Goal: Transaction & Acquisition: Purchase product/service

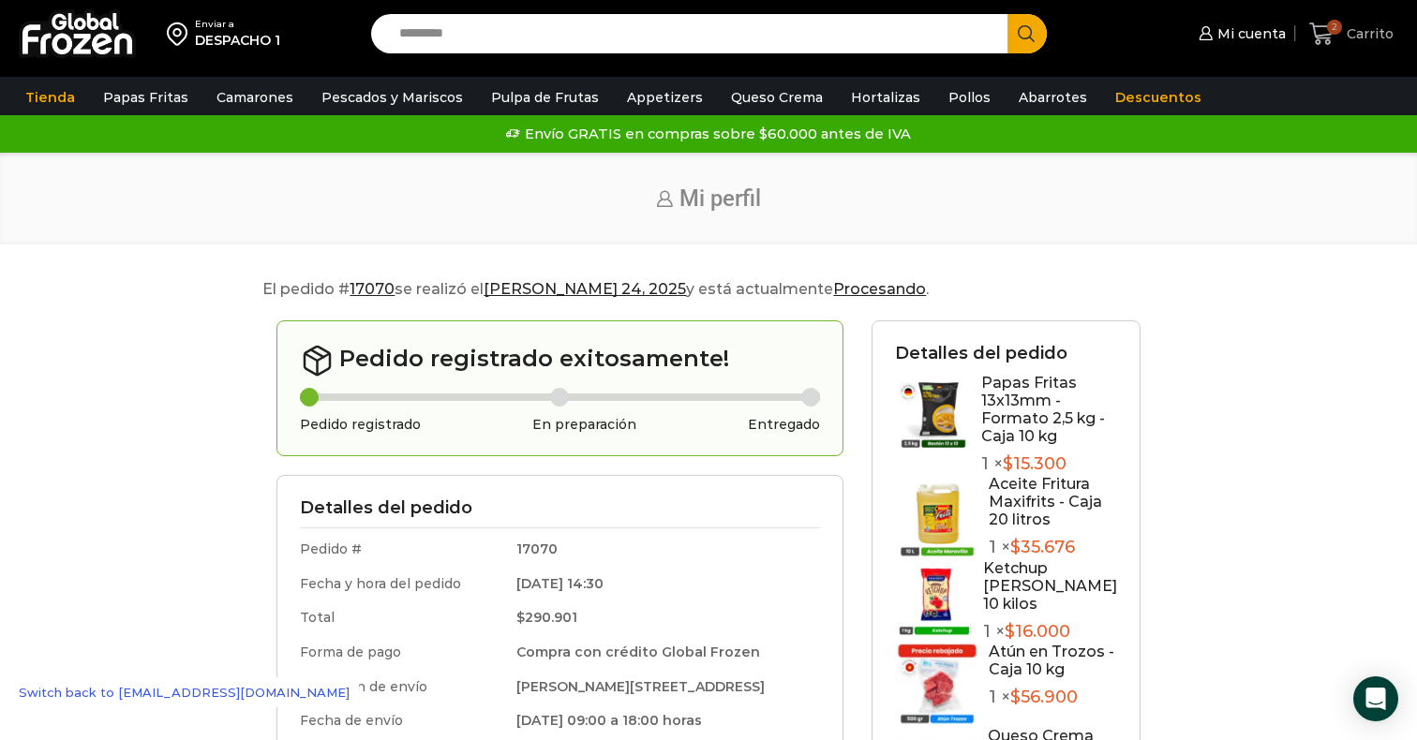
click at [1321, 33] on icon at bounding box center [1321, 34] width 25 height 25
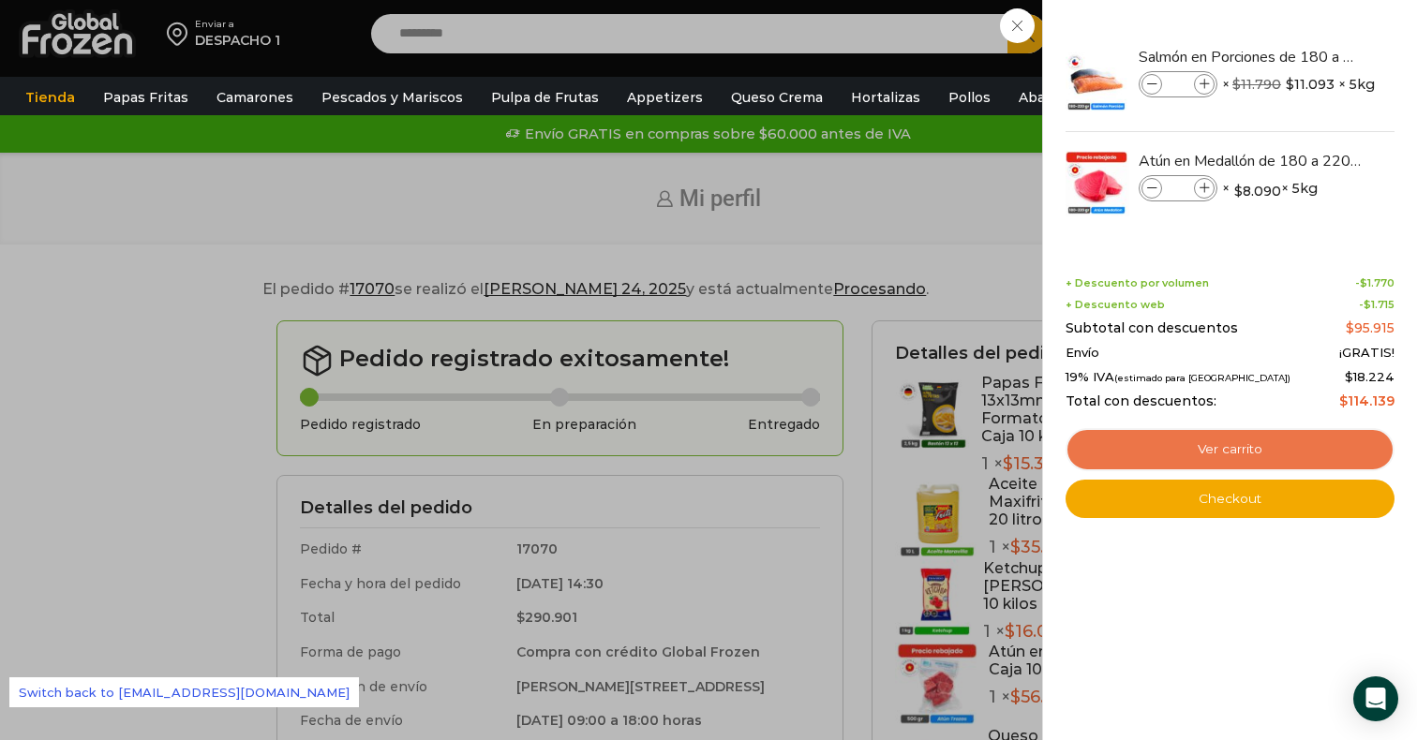
click at [1161, 453] on link "Ver carrito" at bounding box center [1230, 449] width 329 height 43
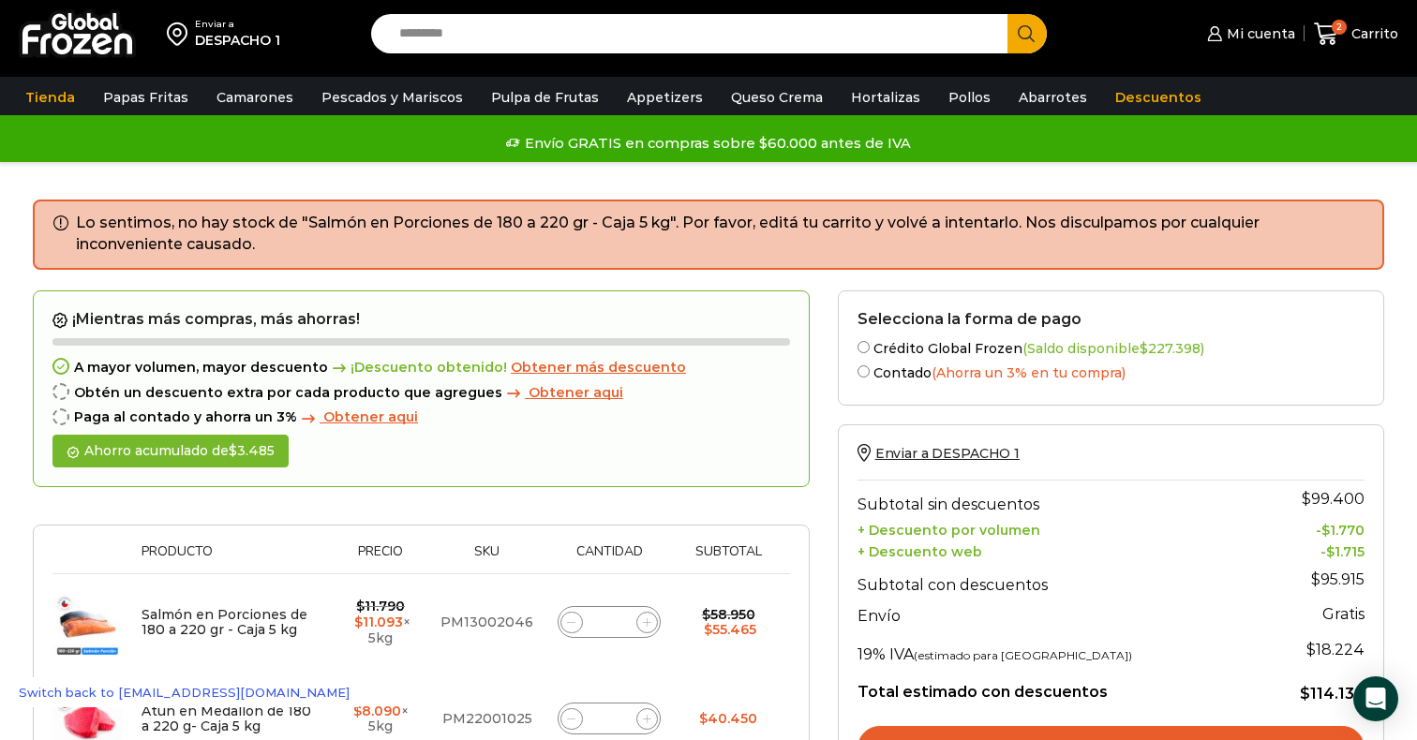
scroll to position [37, 0]
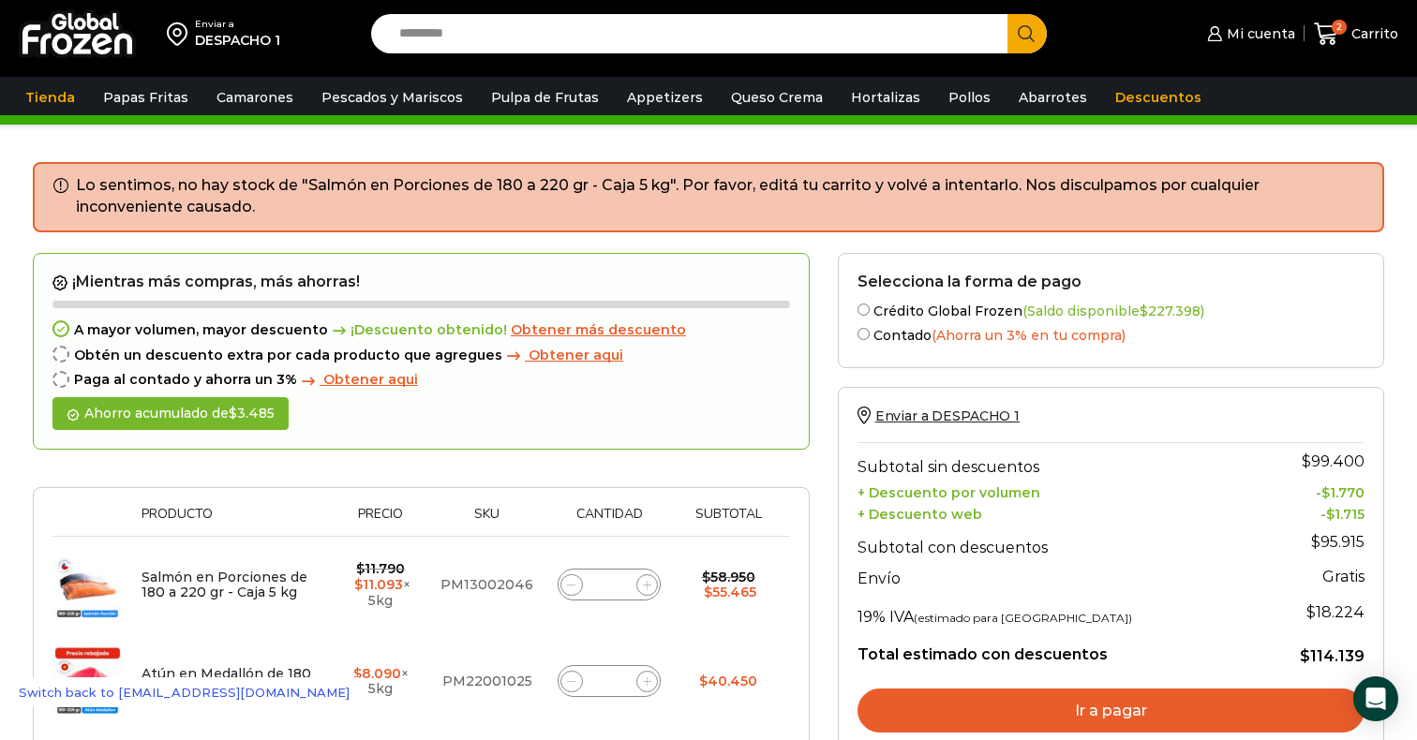
click at [569, 590] on span at bounding box center [571, 586] width 22 height 22
type input "*"
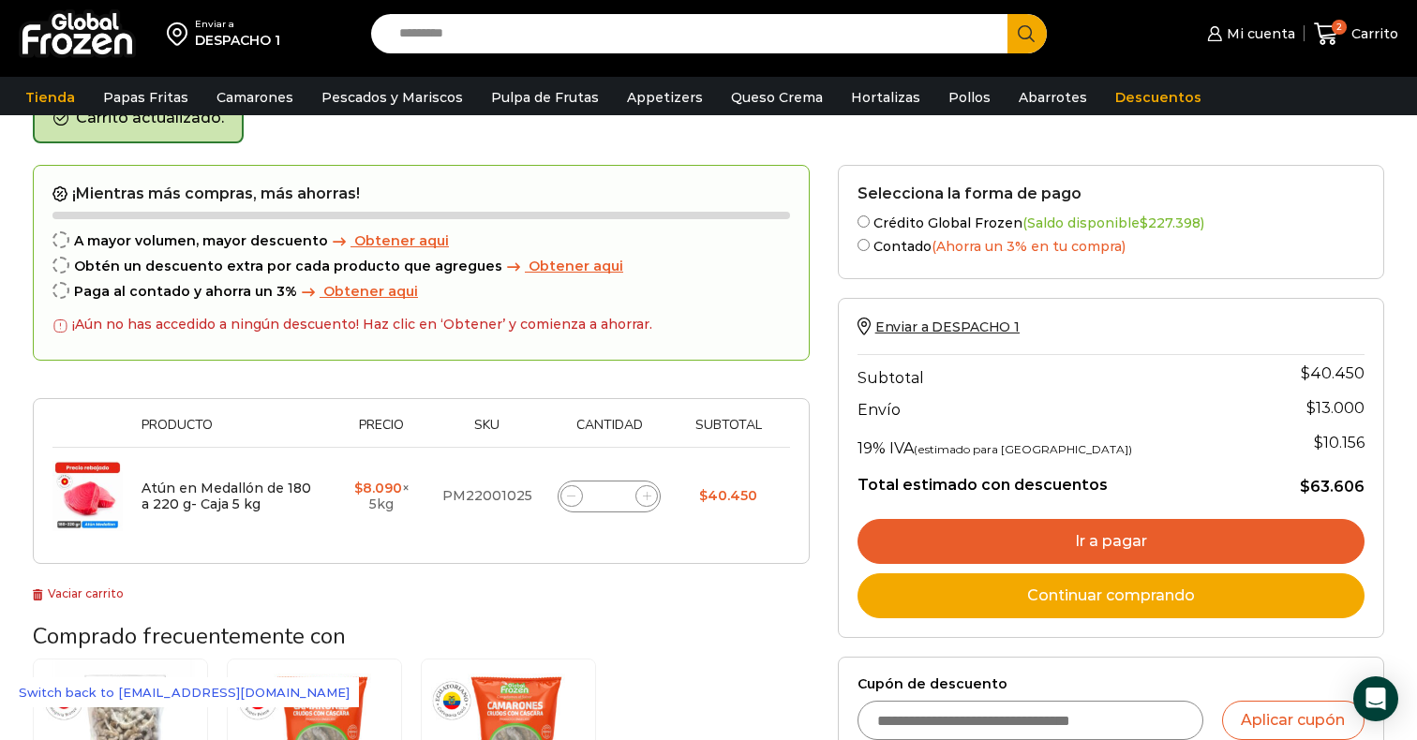
scroll to position [106, 0]
click at [650, 490] on span at bounding box center [646, 496] width 22 height 22
type input "*"
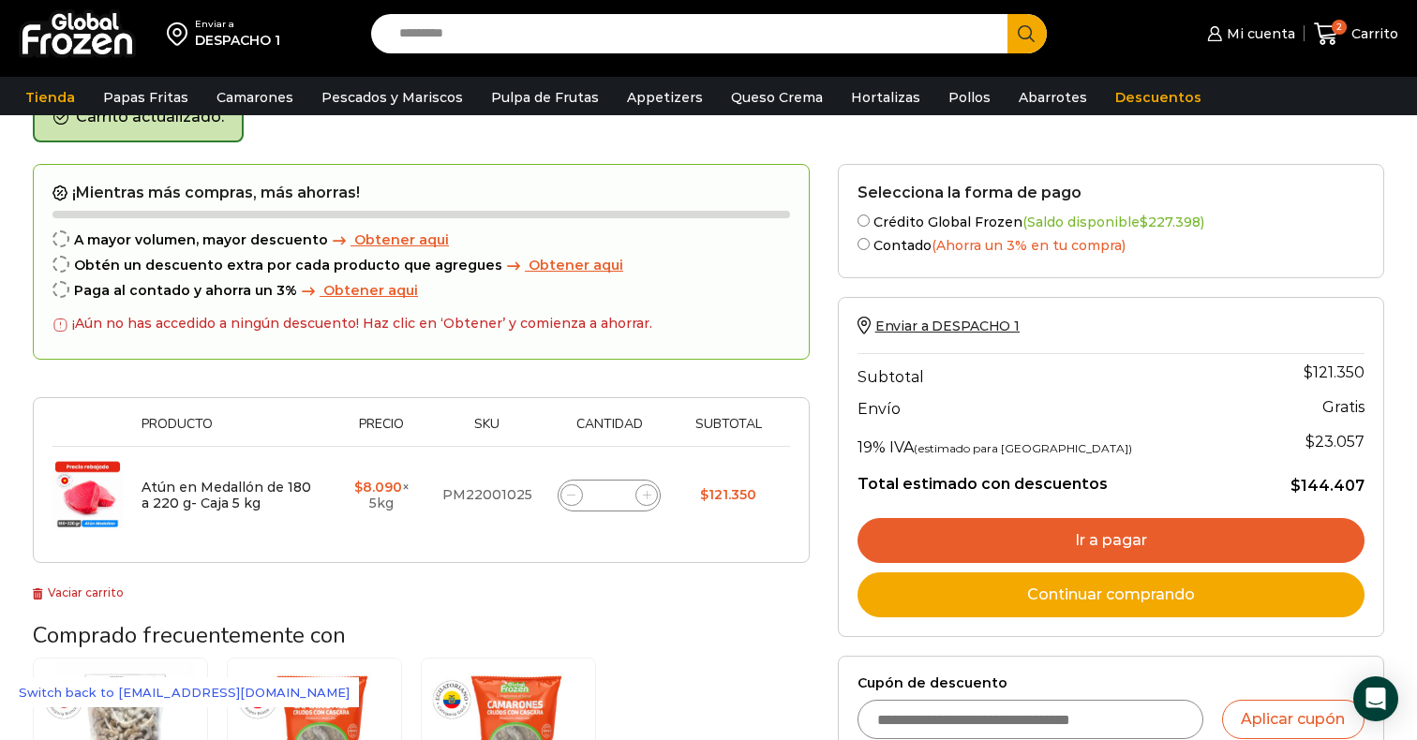
click at [646, 496] on icon at bounding box center [647, 495] width 8 height 8
type input "*"
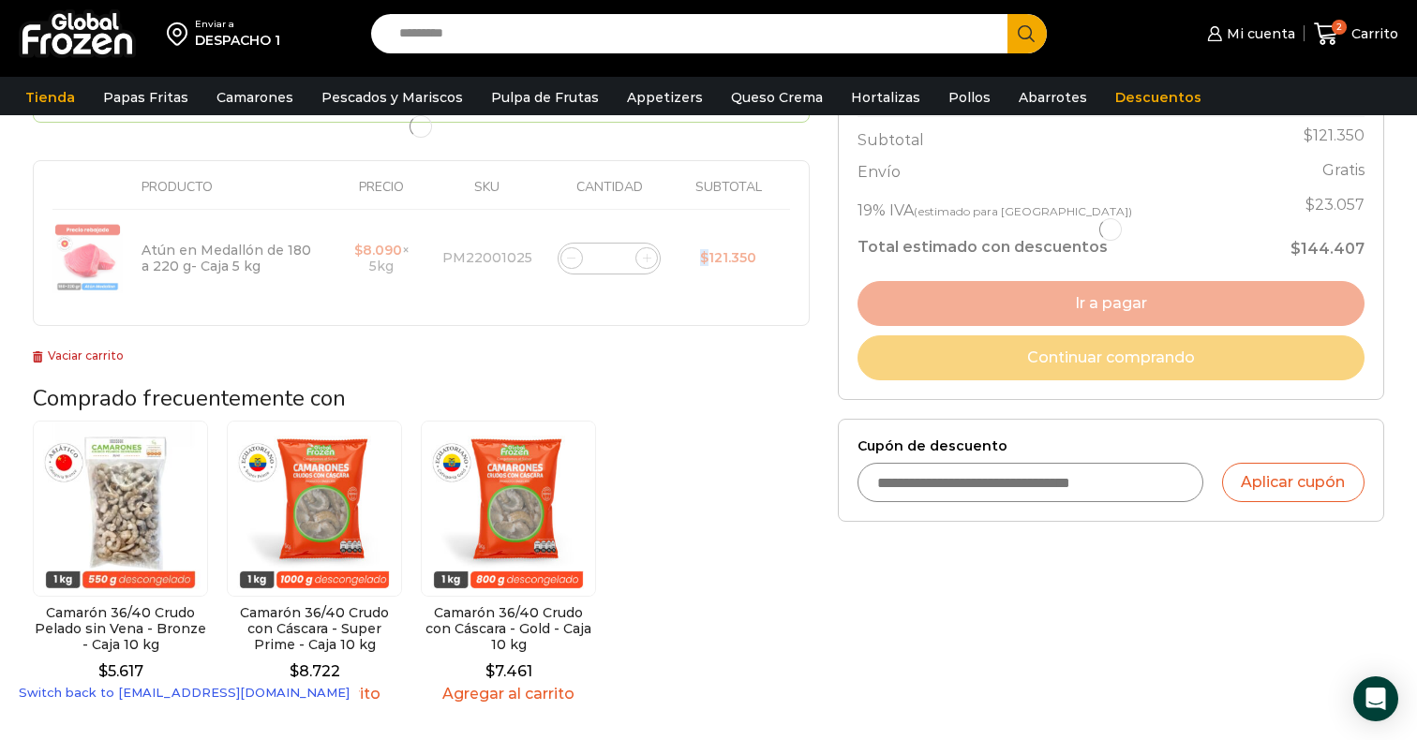
scroll to position [396, 0]
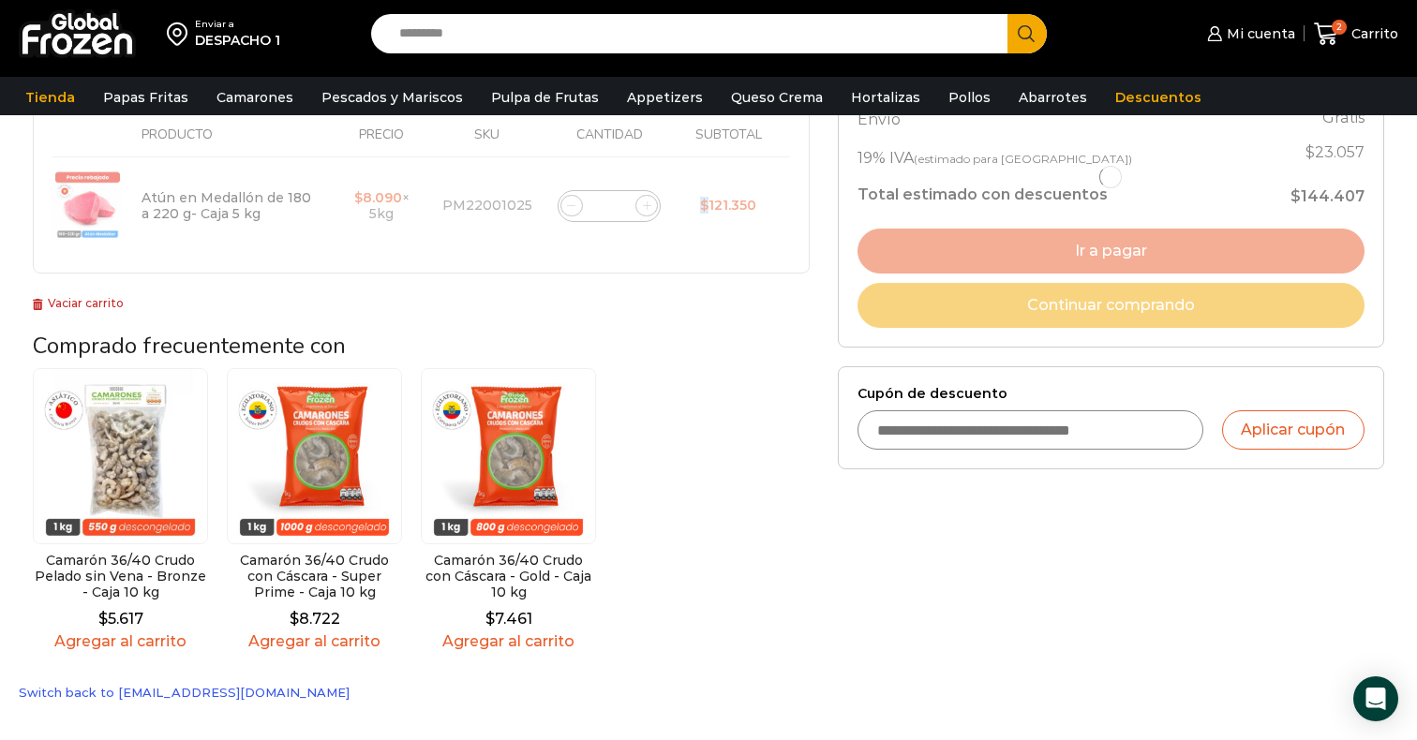
click at [320, 646] on link "Agregar al carrito" at bounding box center [314, 642] width 175 height 18
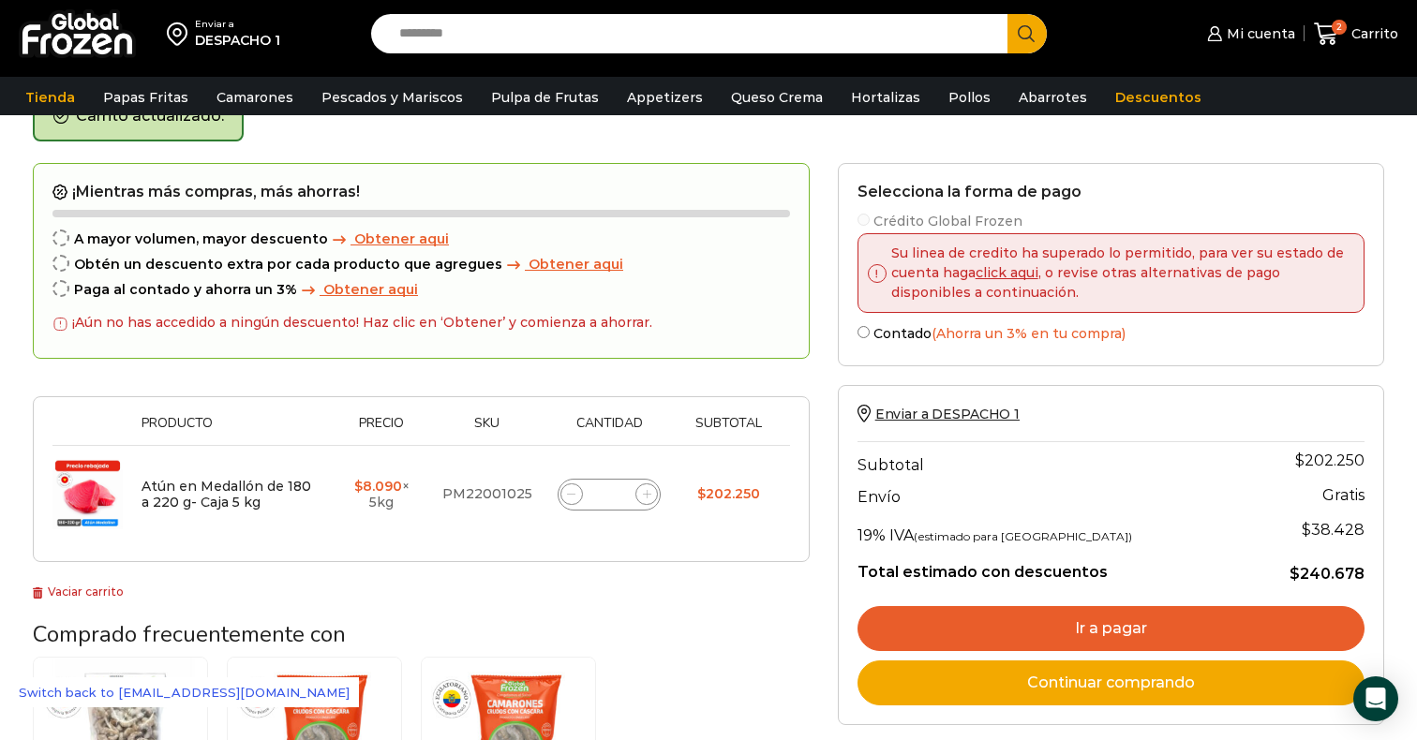
scroll to position [106, 0]
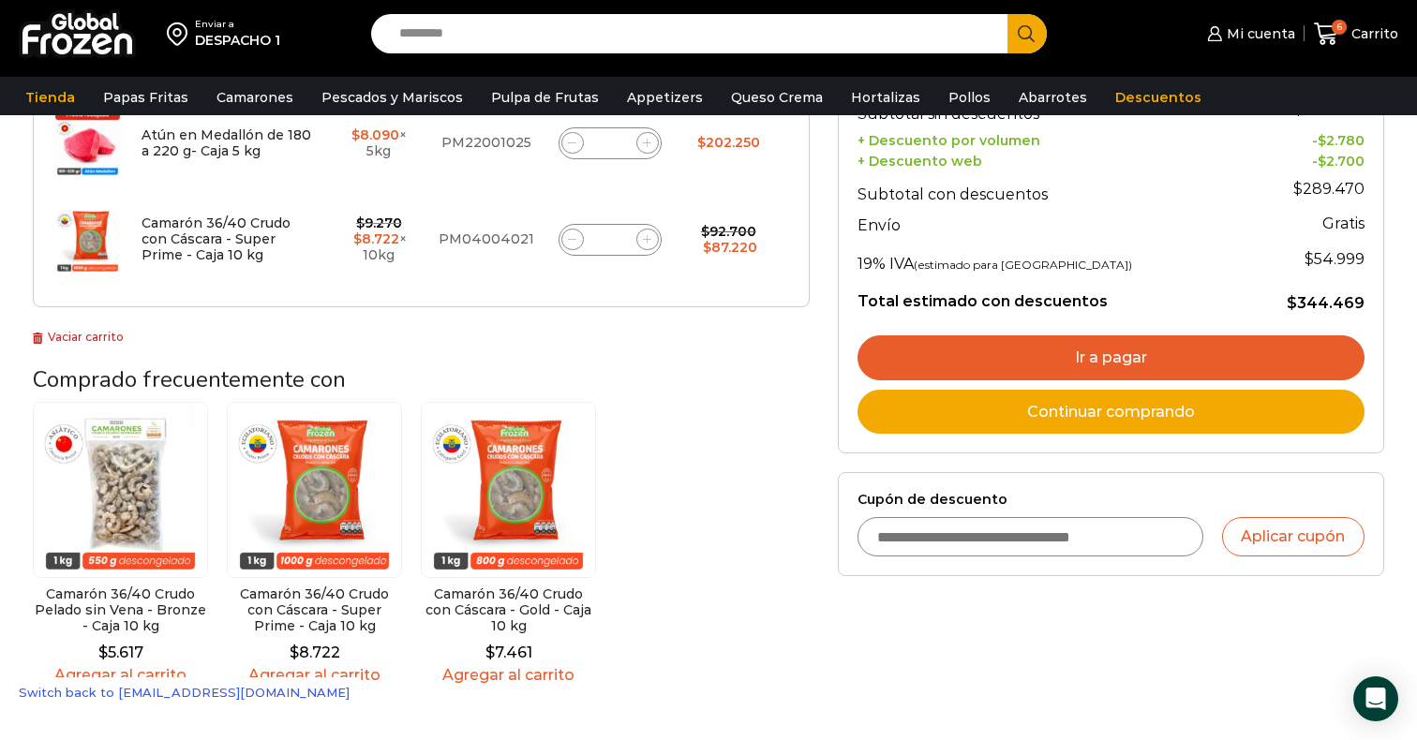
scroll to position [511, 0]
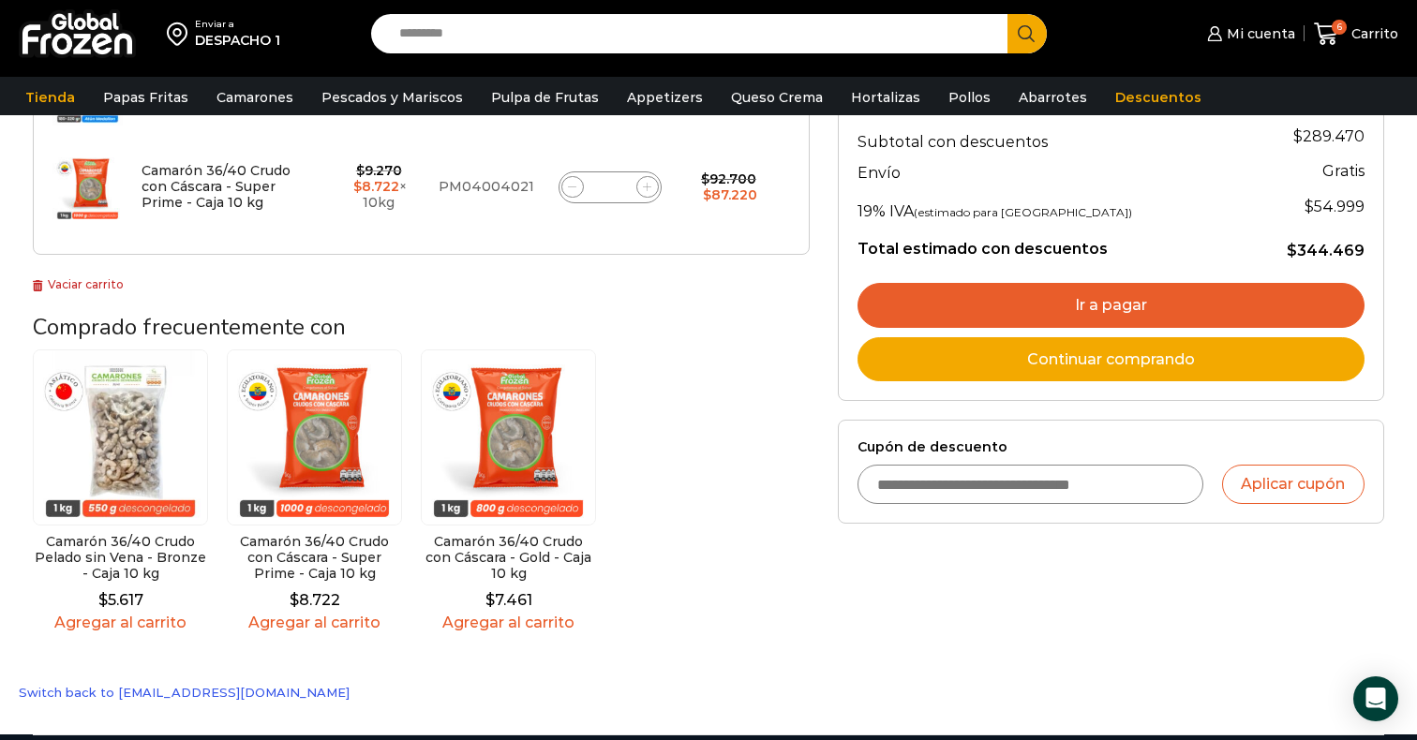
click at [97, 623] on link "Agregar al carrito" at bounding box center [120, 623] width 175 height 18
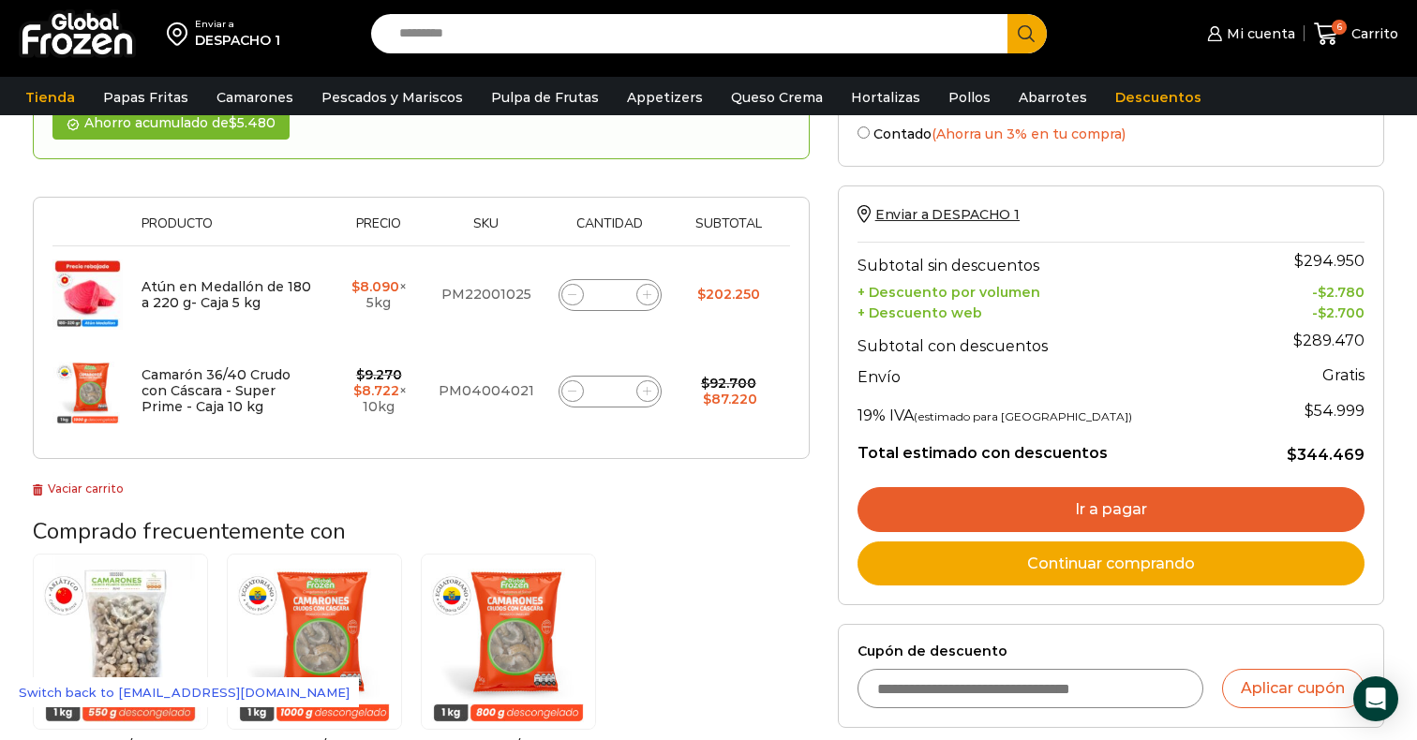
scroll to position [298, 0]
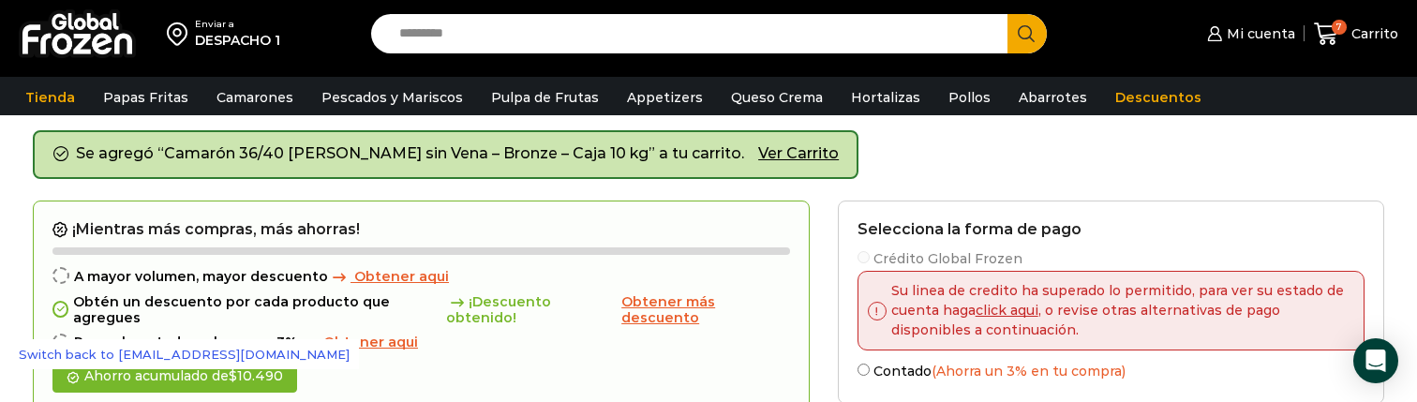
scroll to position [73, 0]
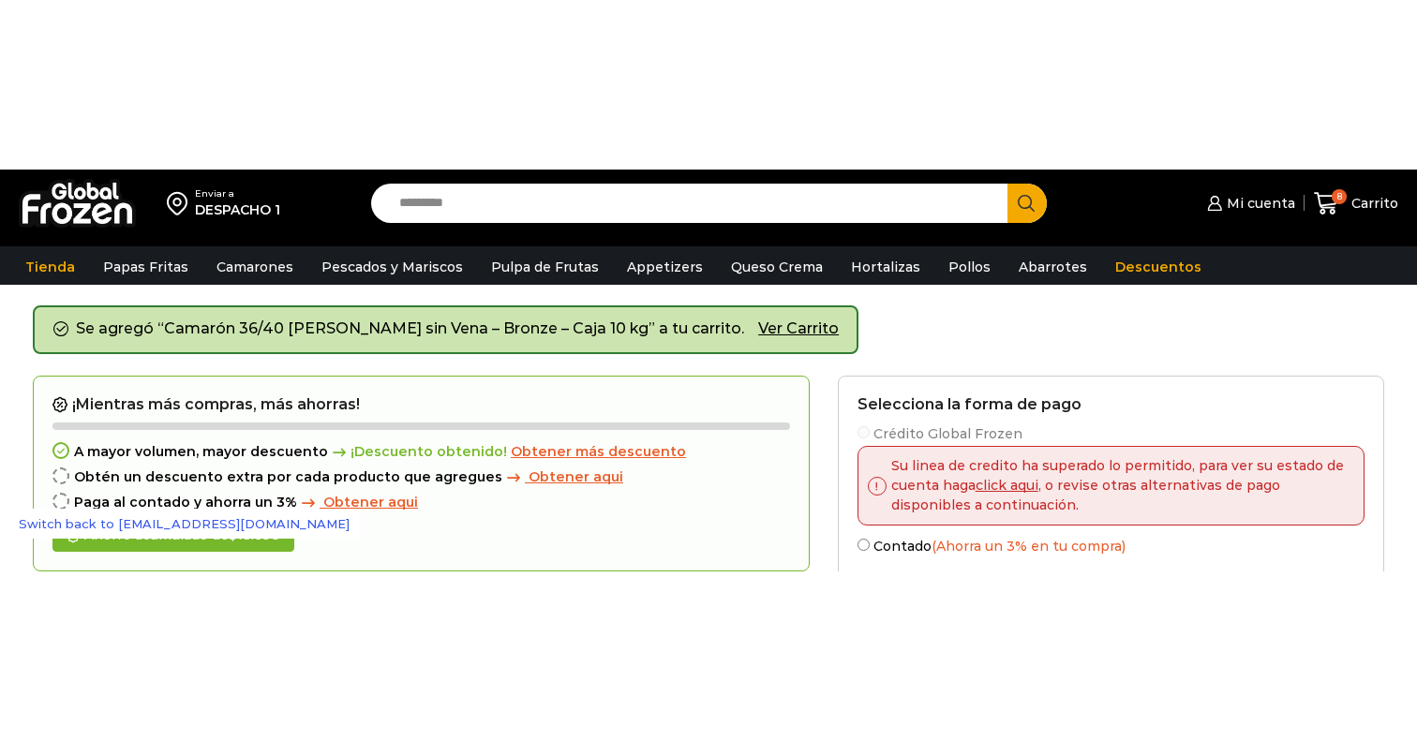
scroll to position [73, 0]
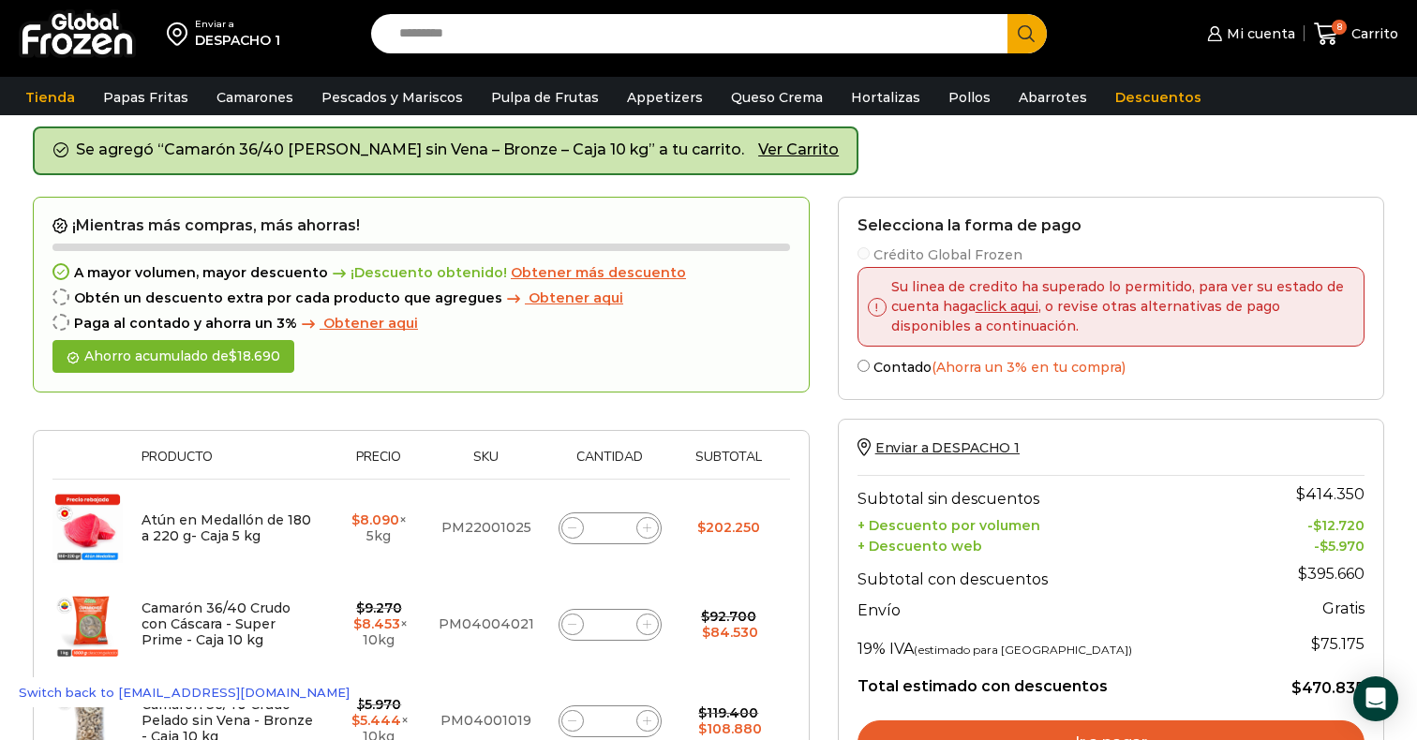
click at [1001, 308] on link "click aqui" at bounding box center [1007, 306] width 63 height 17
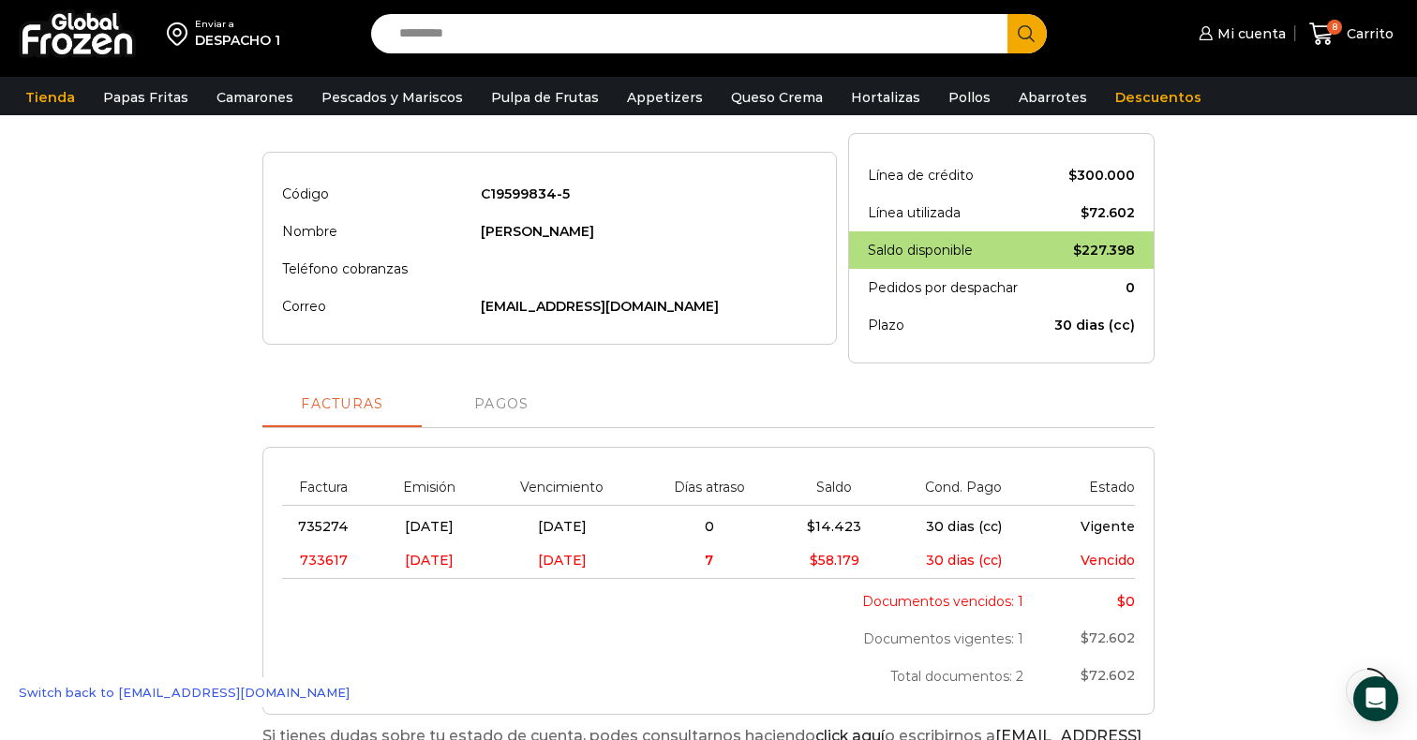
scroll to position [242, 0]
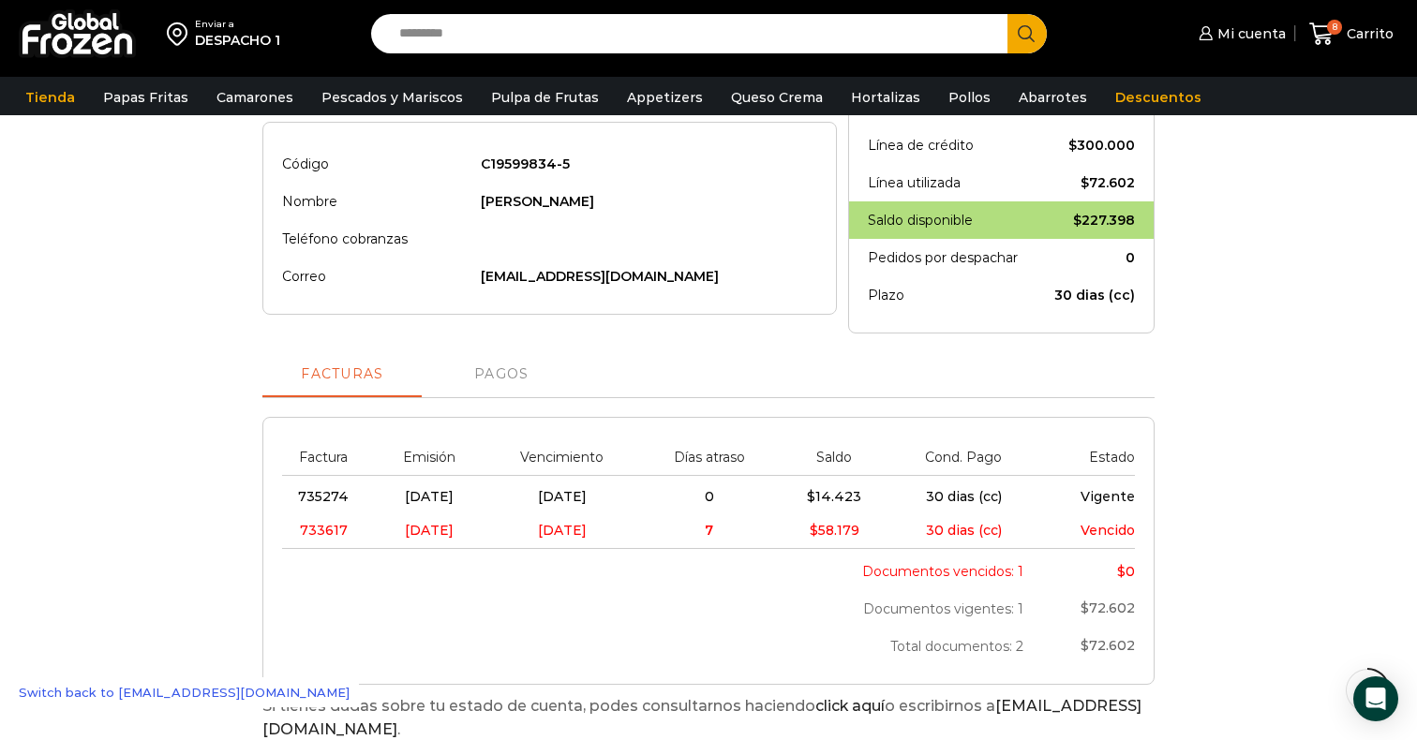
drag, startPoint x: 1145, startPoint y: 575, endPoint x: 831, endPoint y: 574, distance: 314.0
click at [831, 574] on div "Factura Emisión Vencimiento Días atraso Saldo Cond. Pago Estado 735274 06/08/20…" at bounding box center [707, 551] width 891 height 268
copy table
click at [1336, 41] on span "8" at bounding box center [1325, 34] width 33 height 25
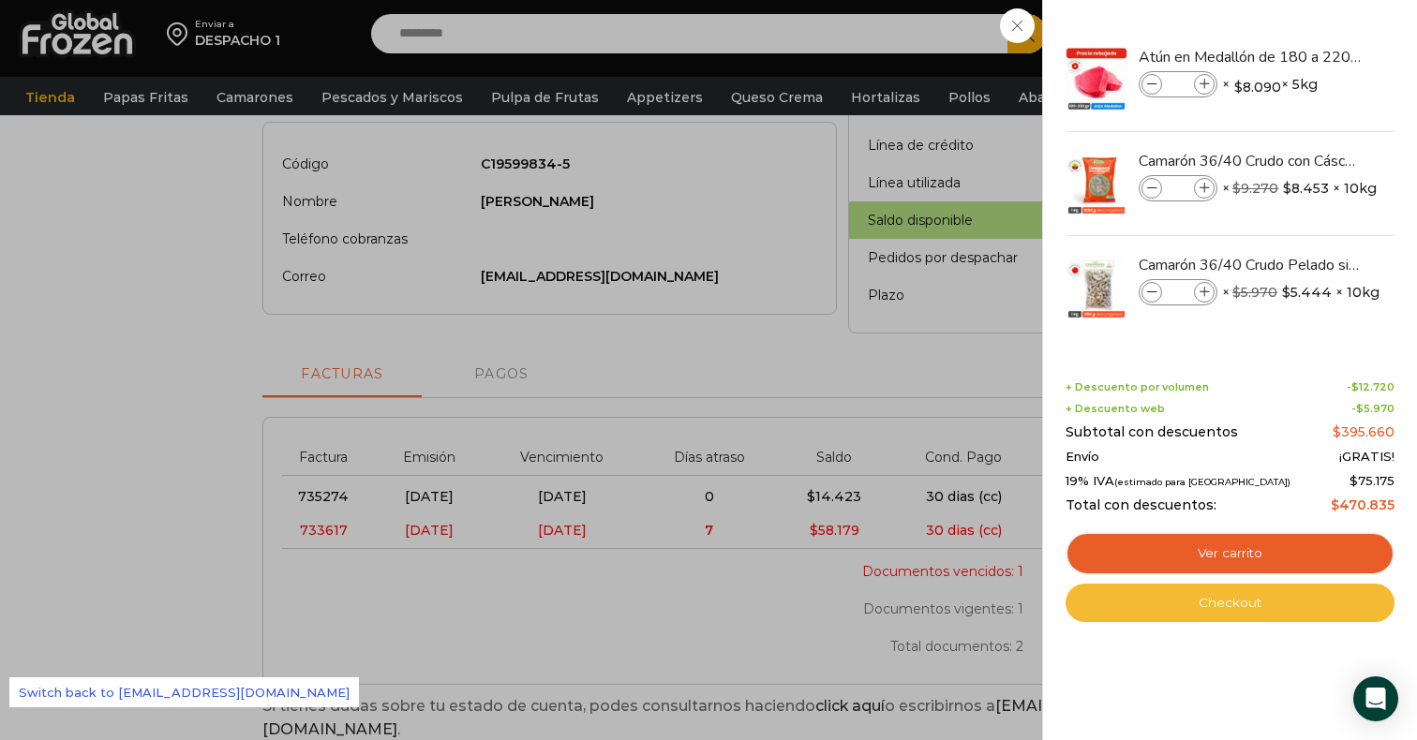
click at [1203, 610] on link "Checkout" at bounding box center [1230, 603] width 329 height 39
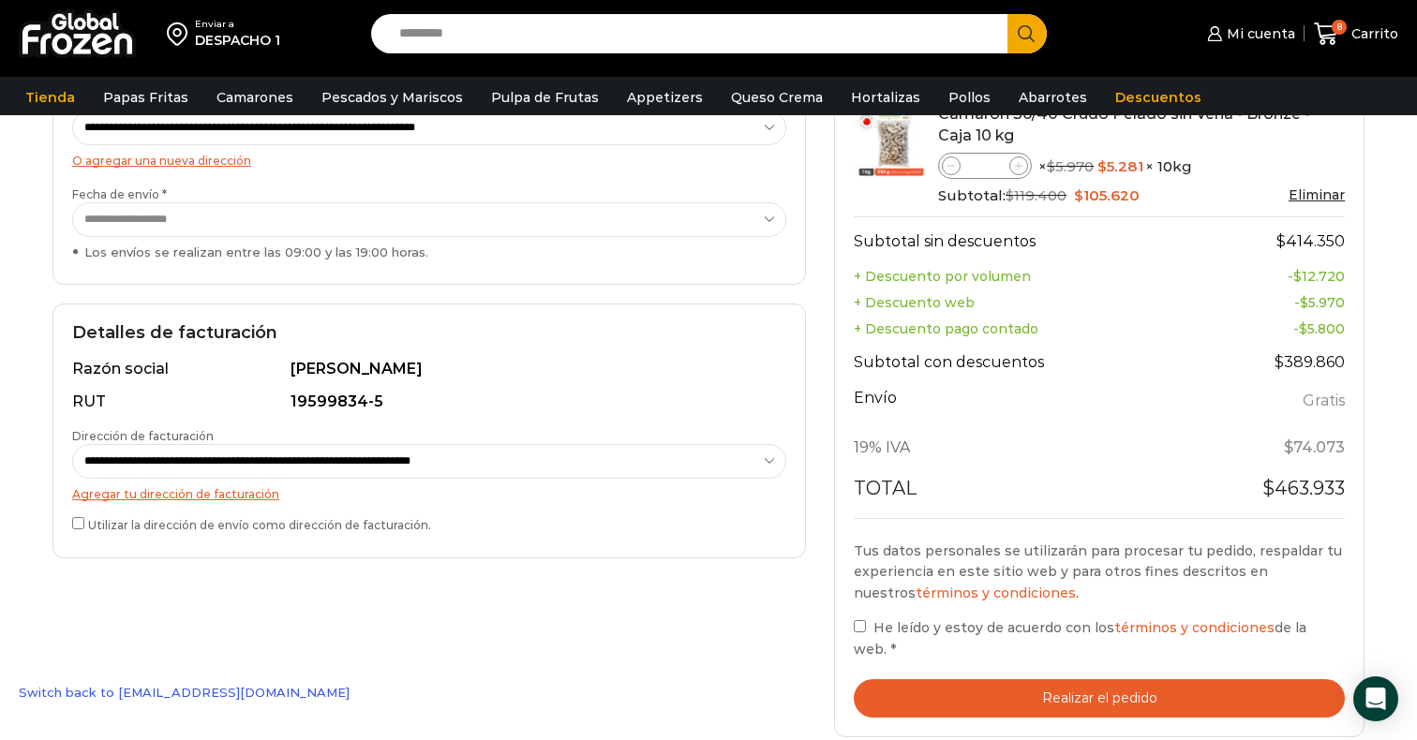
scroll to position [521, 0]
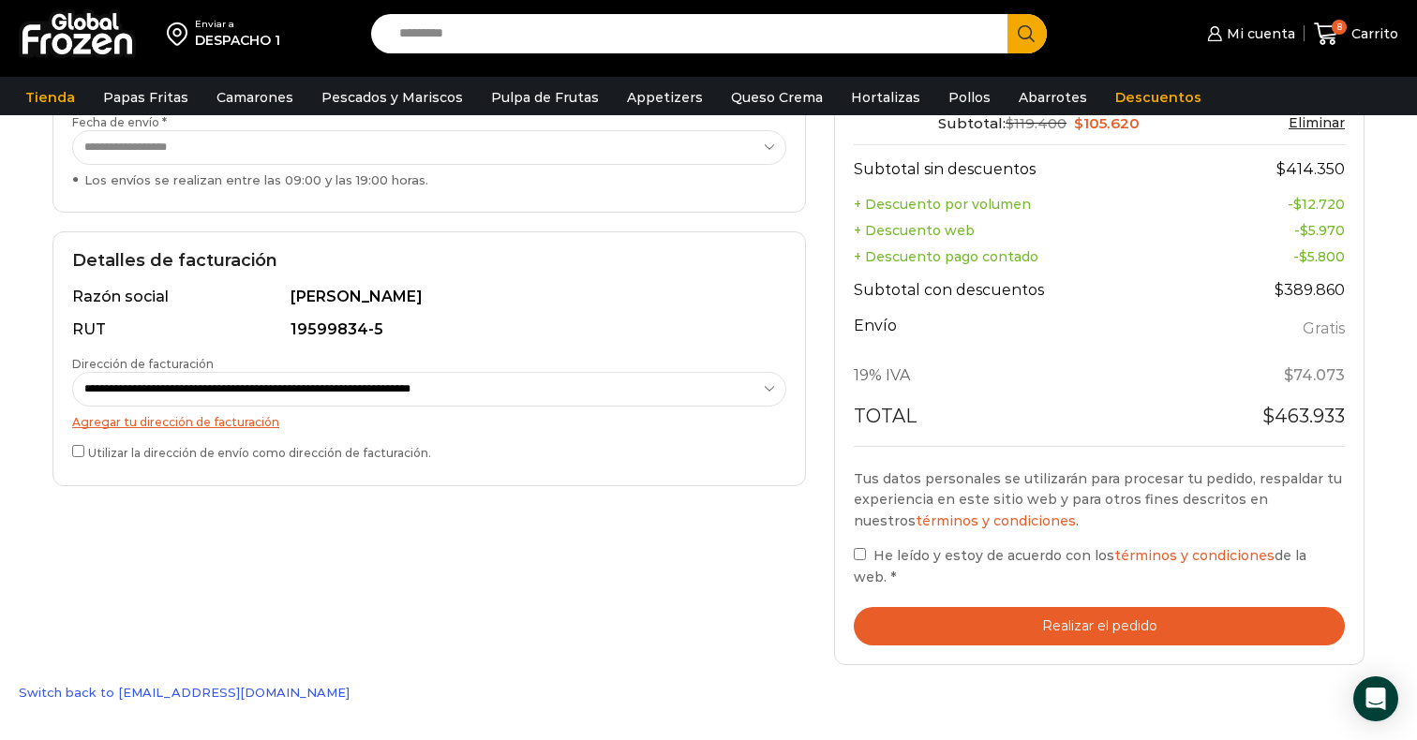
click at [952, 610] on button "Realizar el pedido" at bounding box center [1099, 626] width 491 height 38
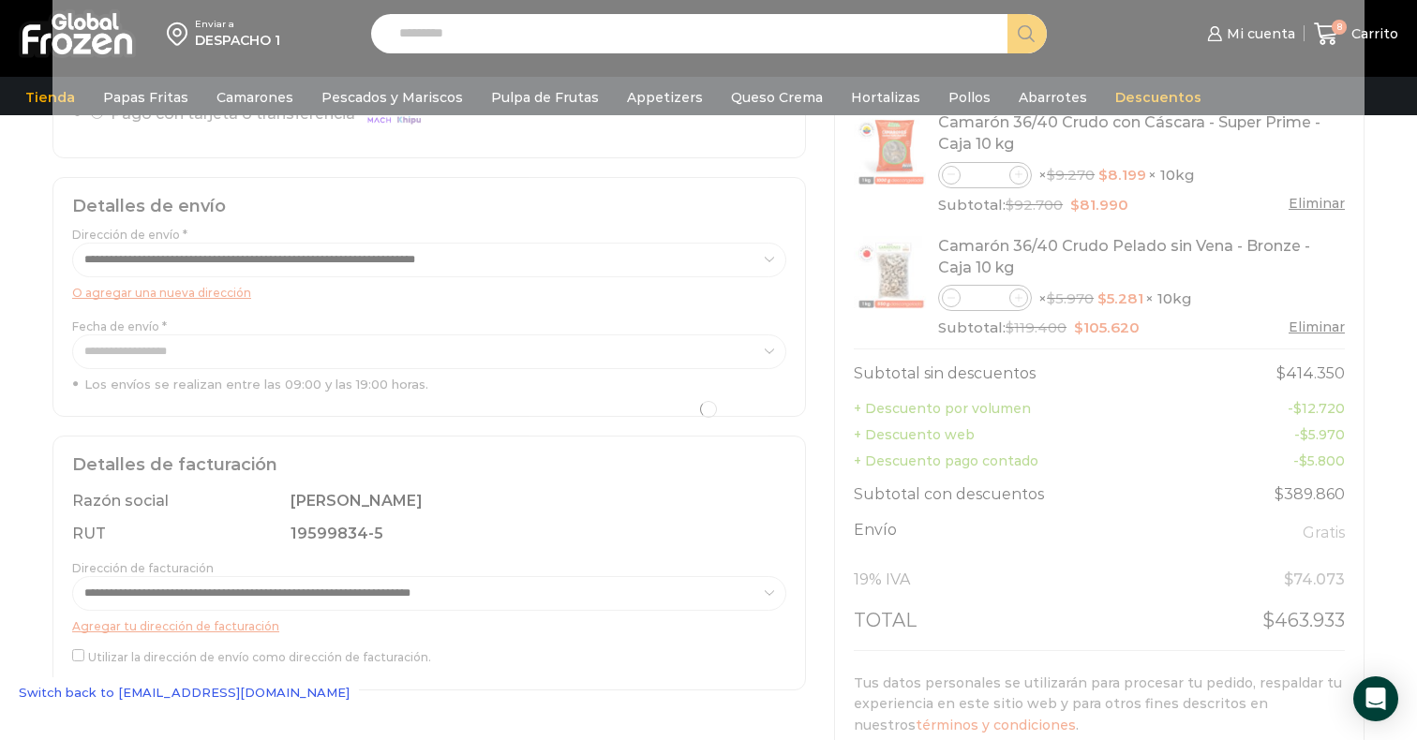
scroll to position [294, 0]
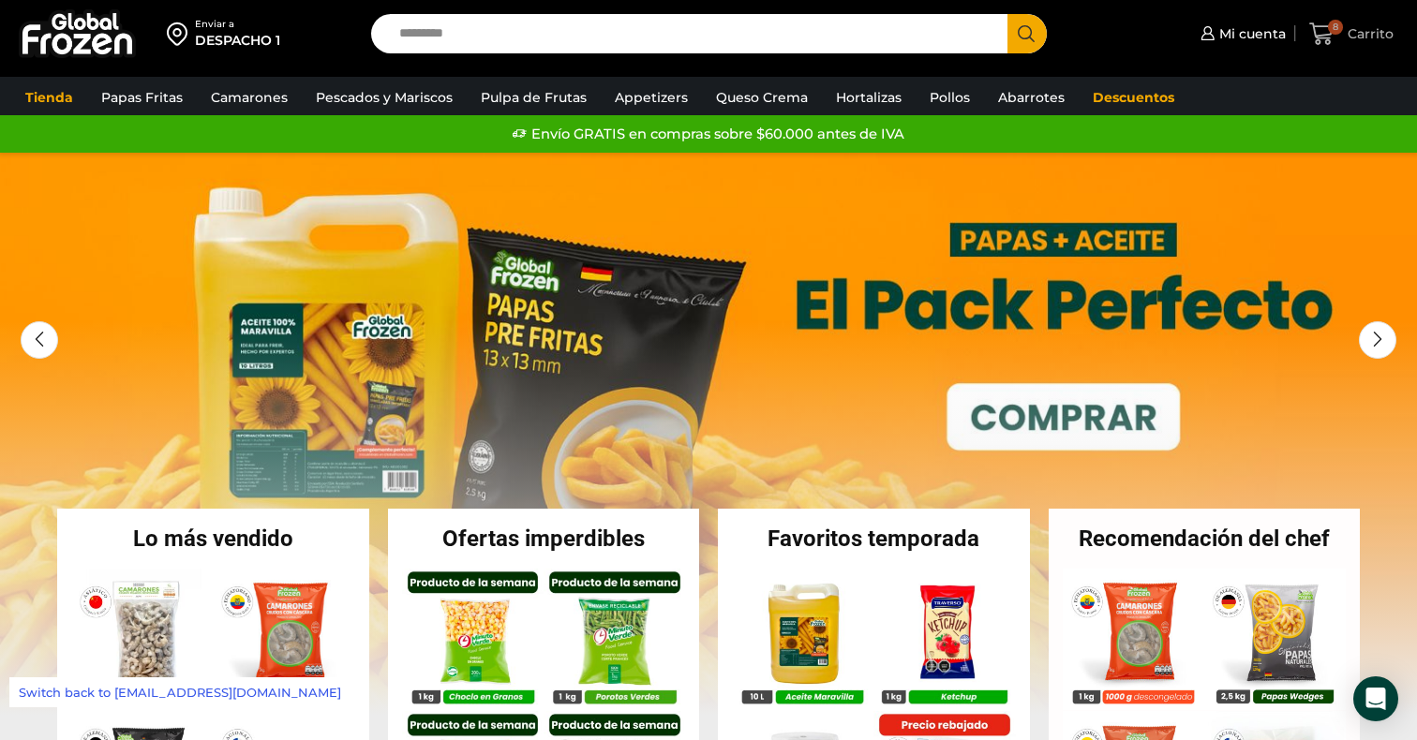
click at [1328, 37] on icon at bounding box center [1321, 33] width 24 height 22
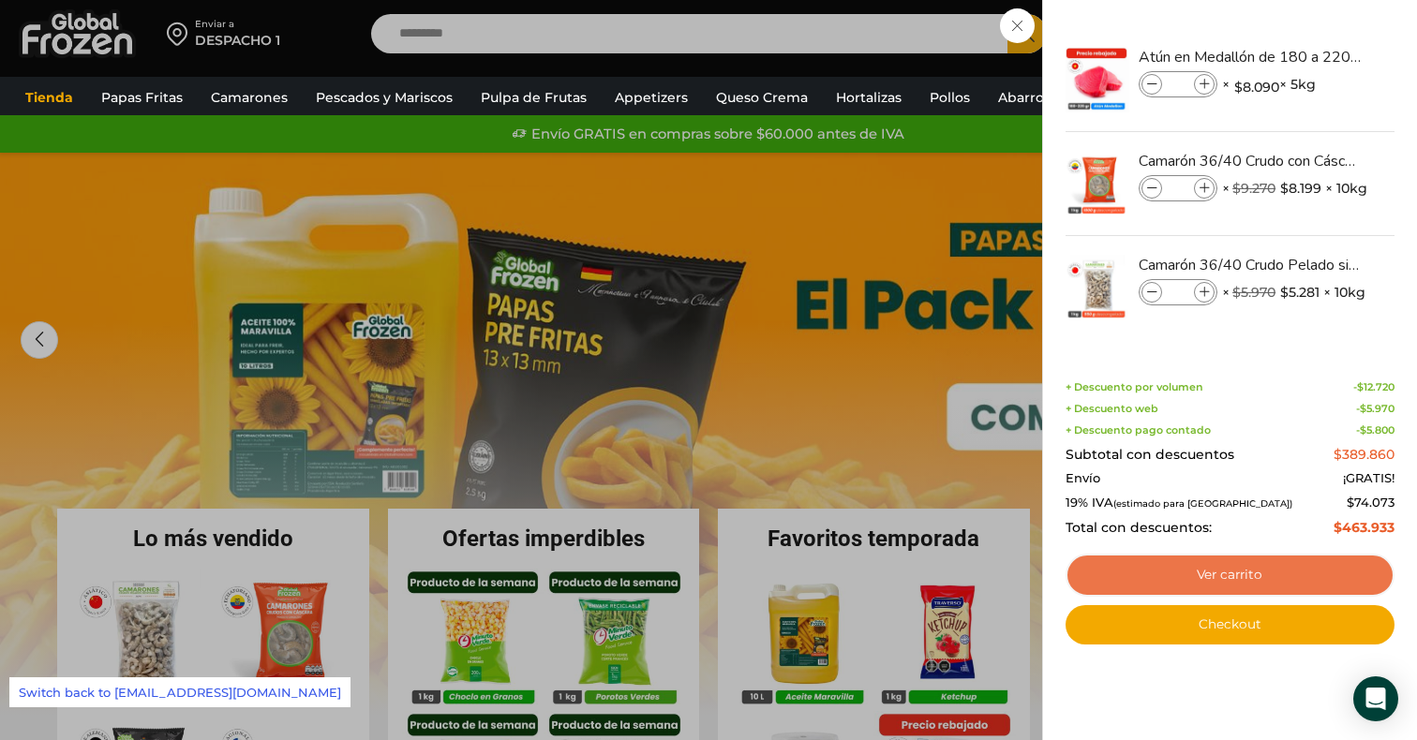
click at [1192, 583] on link "Ver carrito" at bounding box center [1230, 575] width 329 height 43
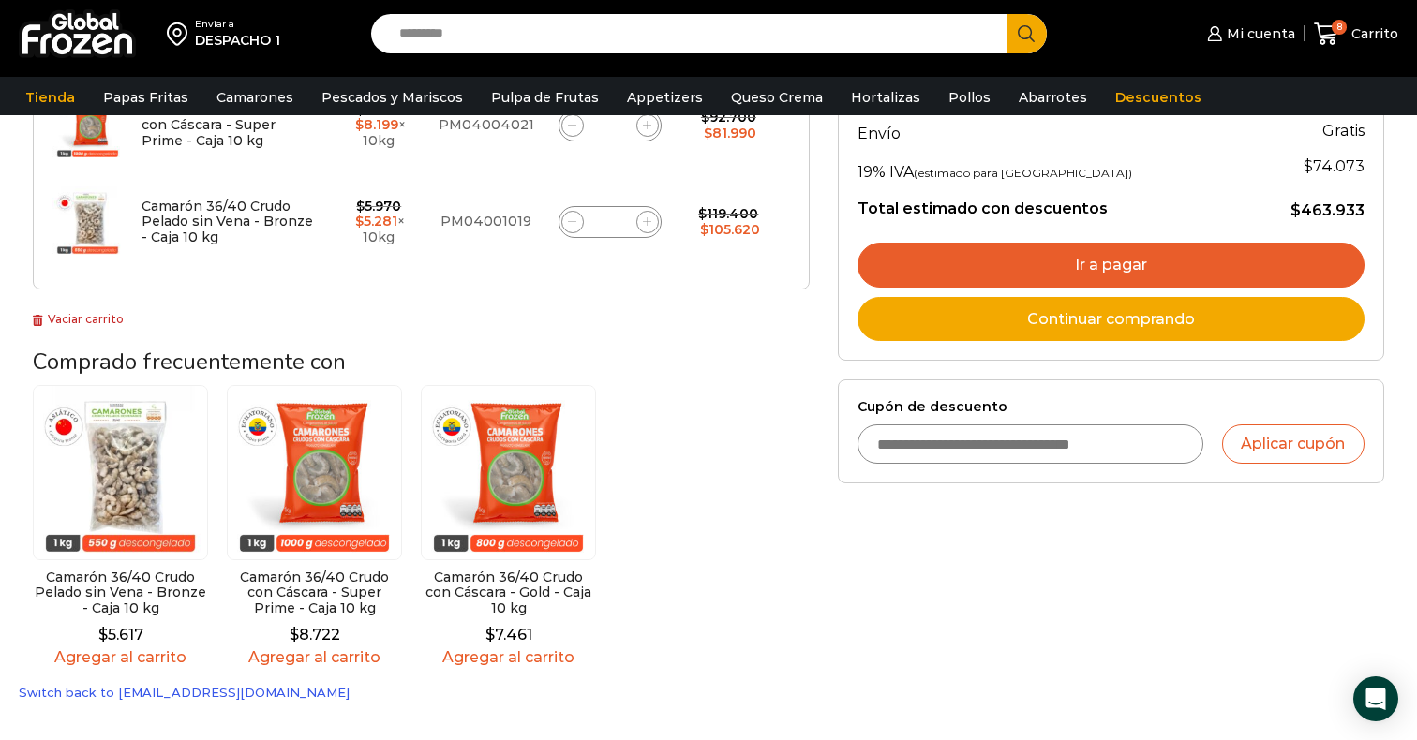
scroll to position [524, 0]
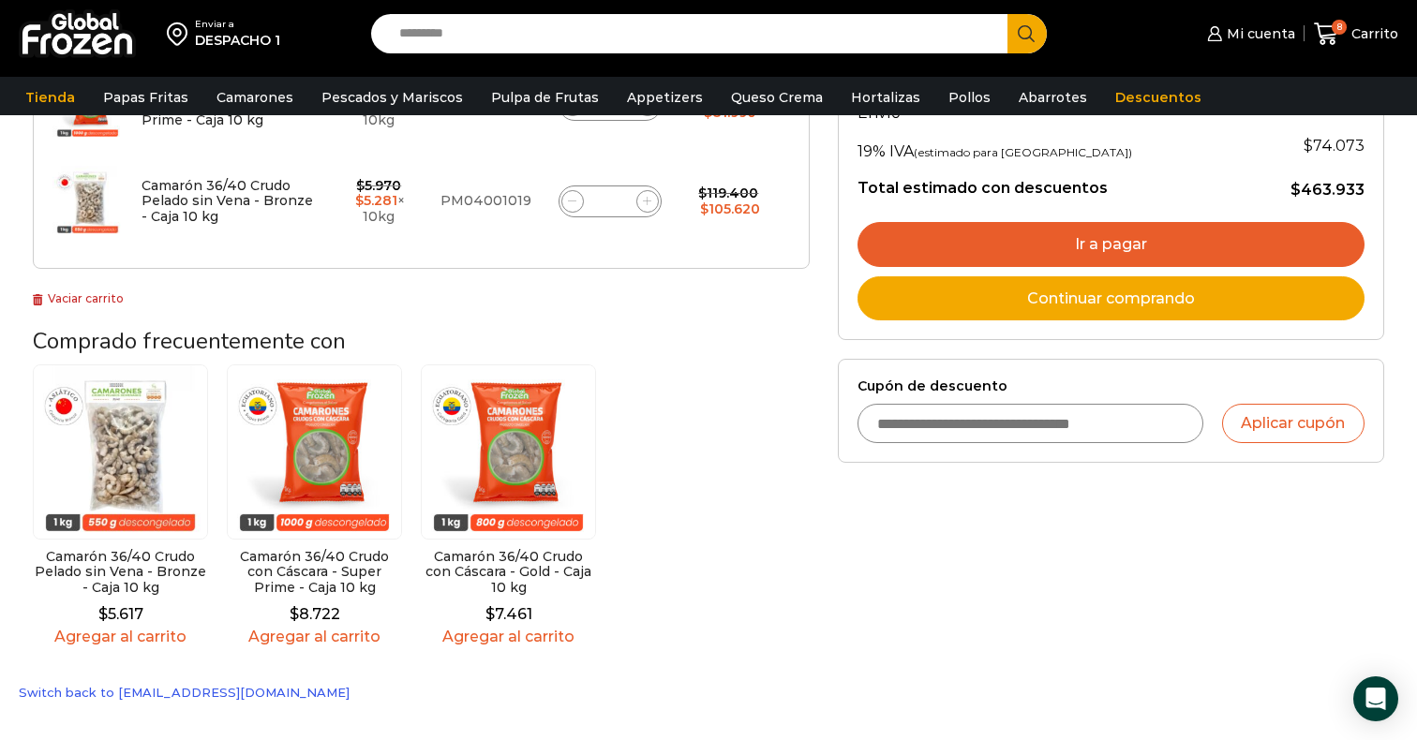
click at [489, 635] on link "Agregar al carrito" at bounding box center [508, 637] width 175 height 18
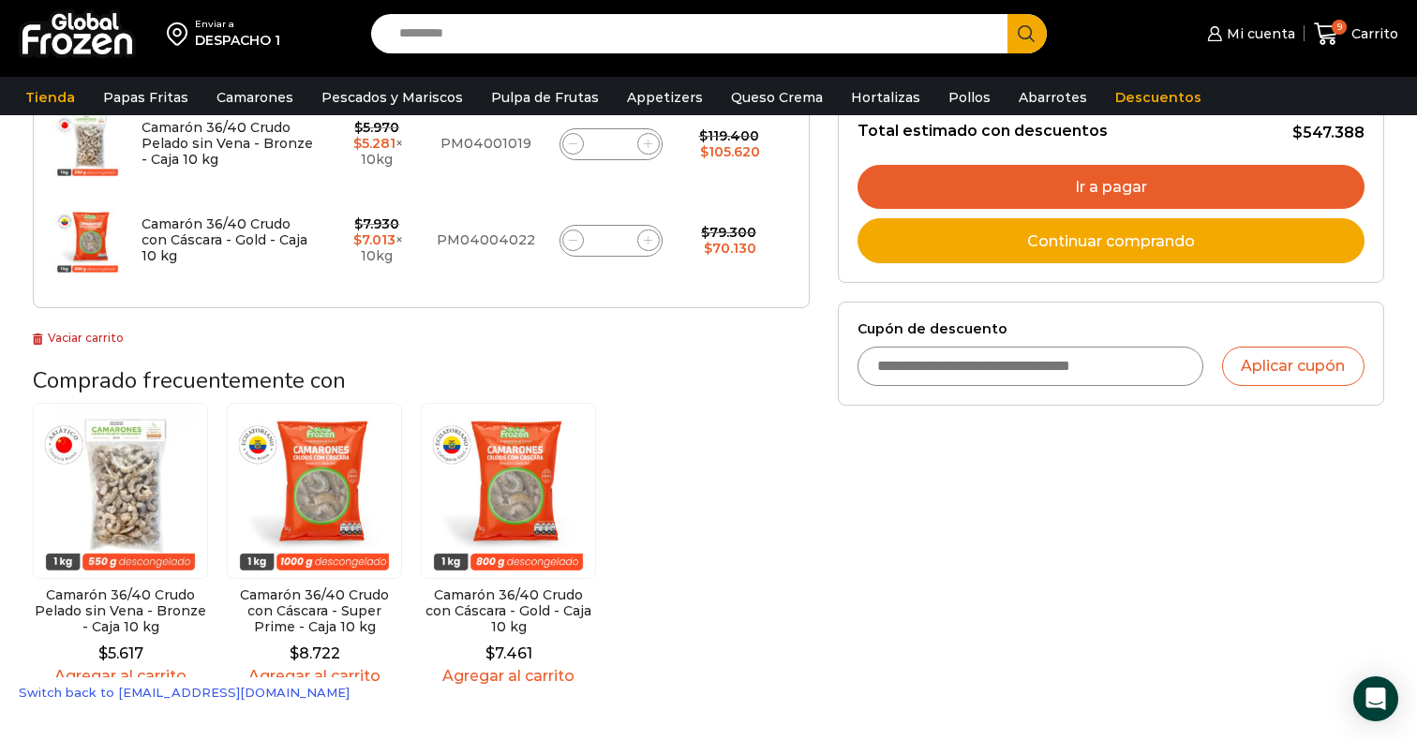
scroll to position [665, 0]
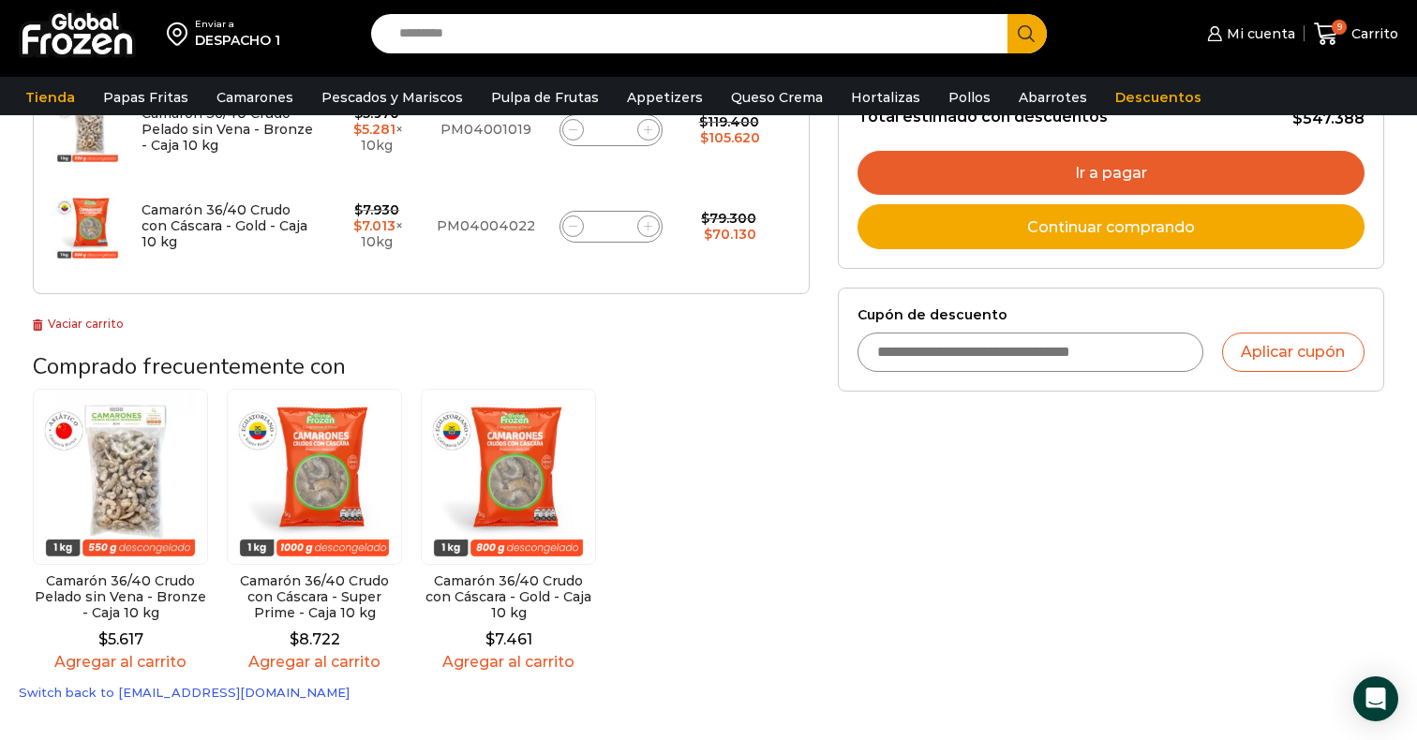
click at [167, 664] on link "Agregar al carrito" at bounding box center [120, 662] width 175 height 18
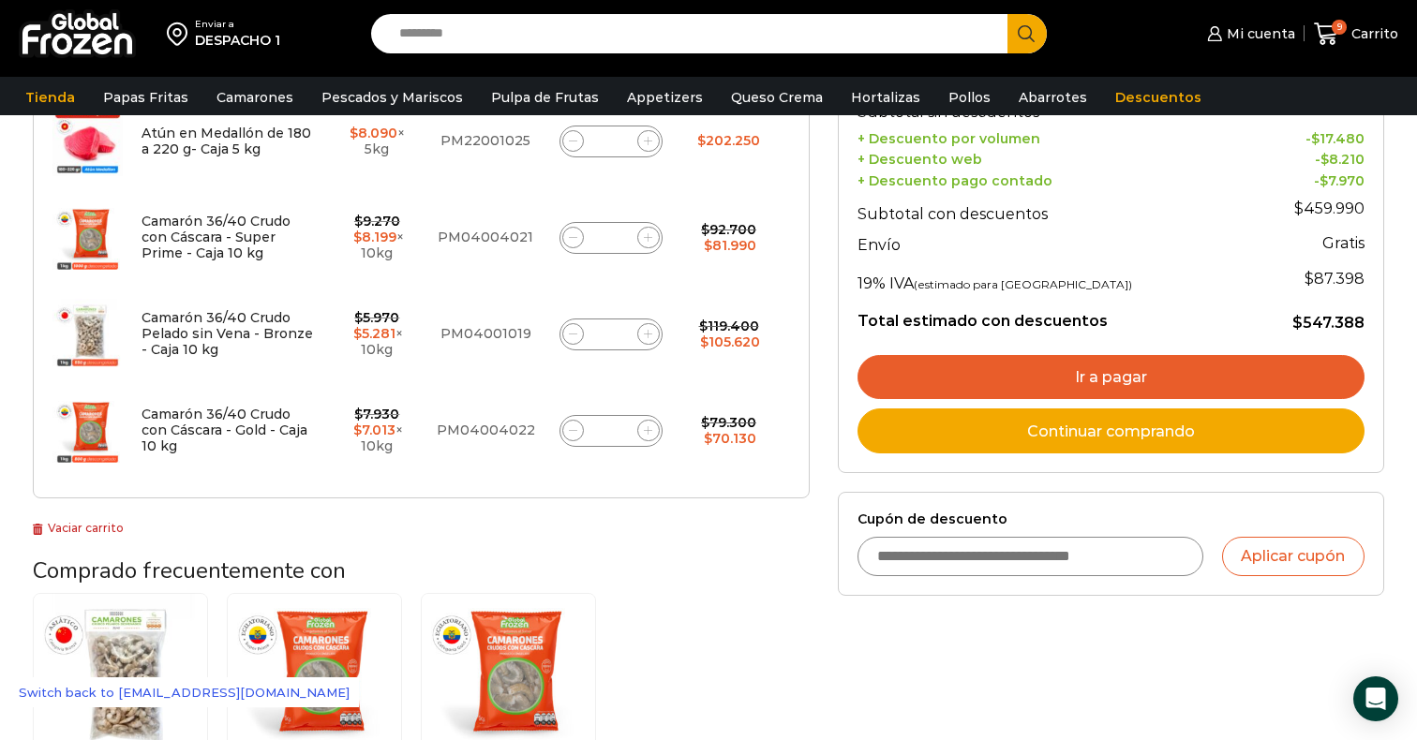
scroll to position [280, 0]
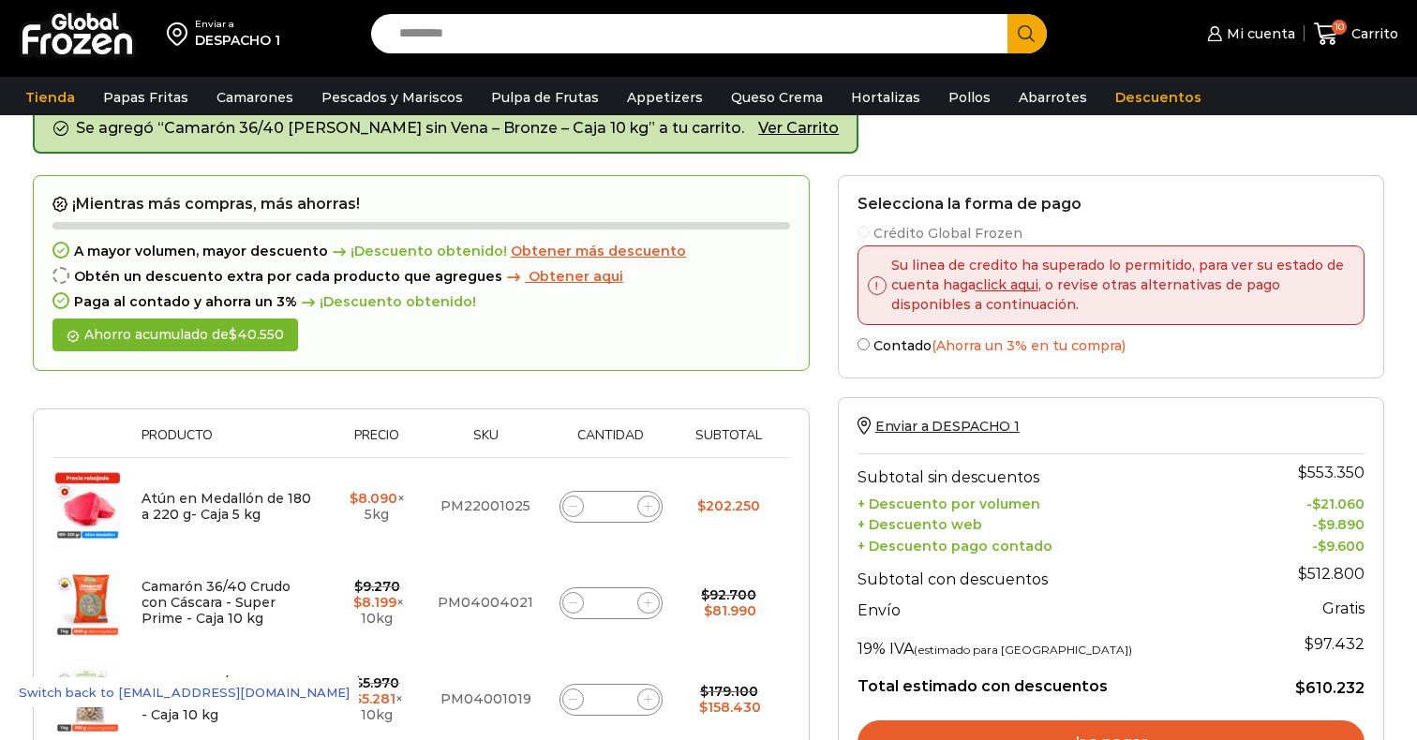
scroll to position [1, 0]
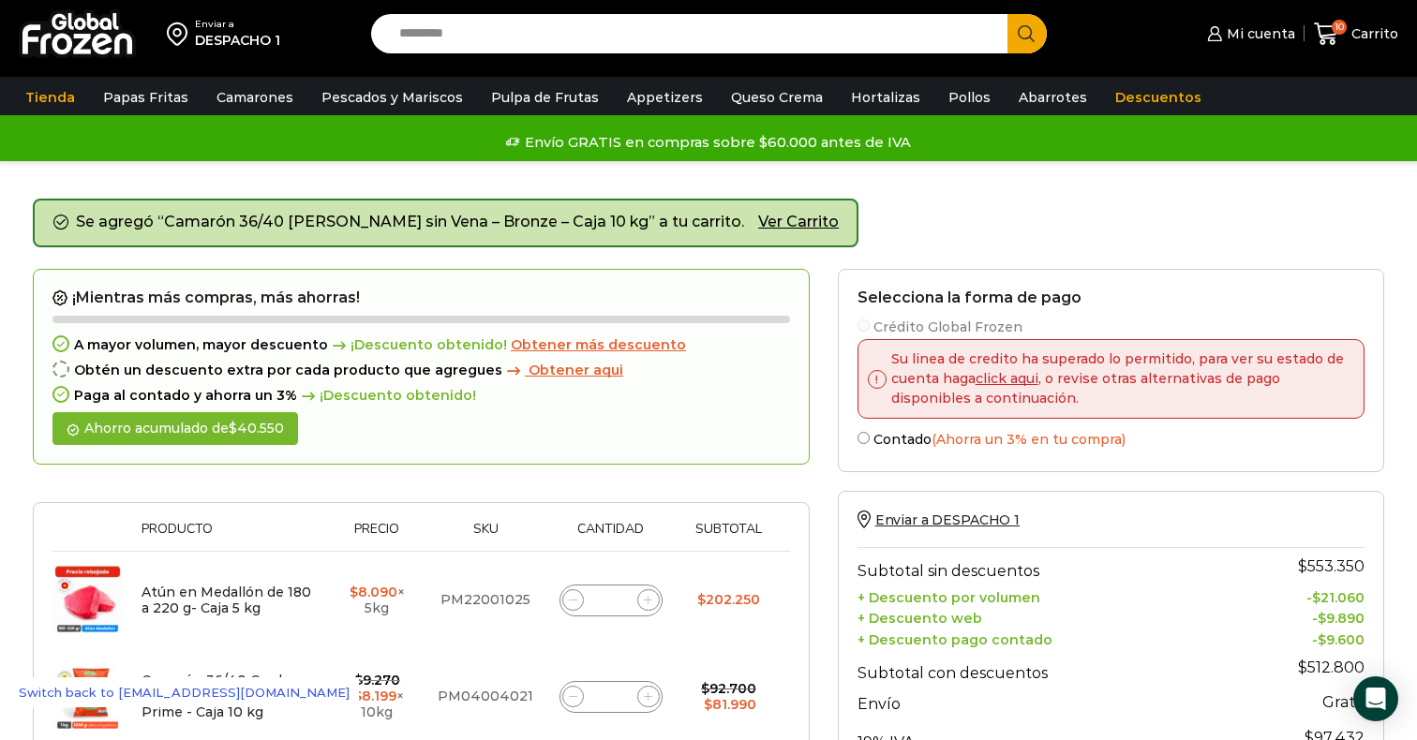
click at [530, 373] on span "Obtener aqui" at bounding box center [576, 370] width 95 height 17
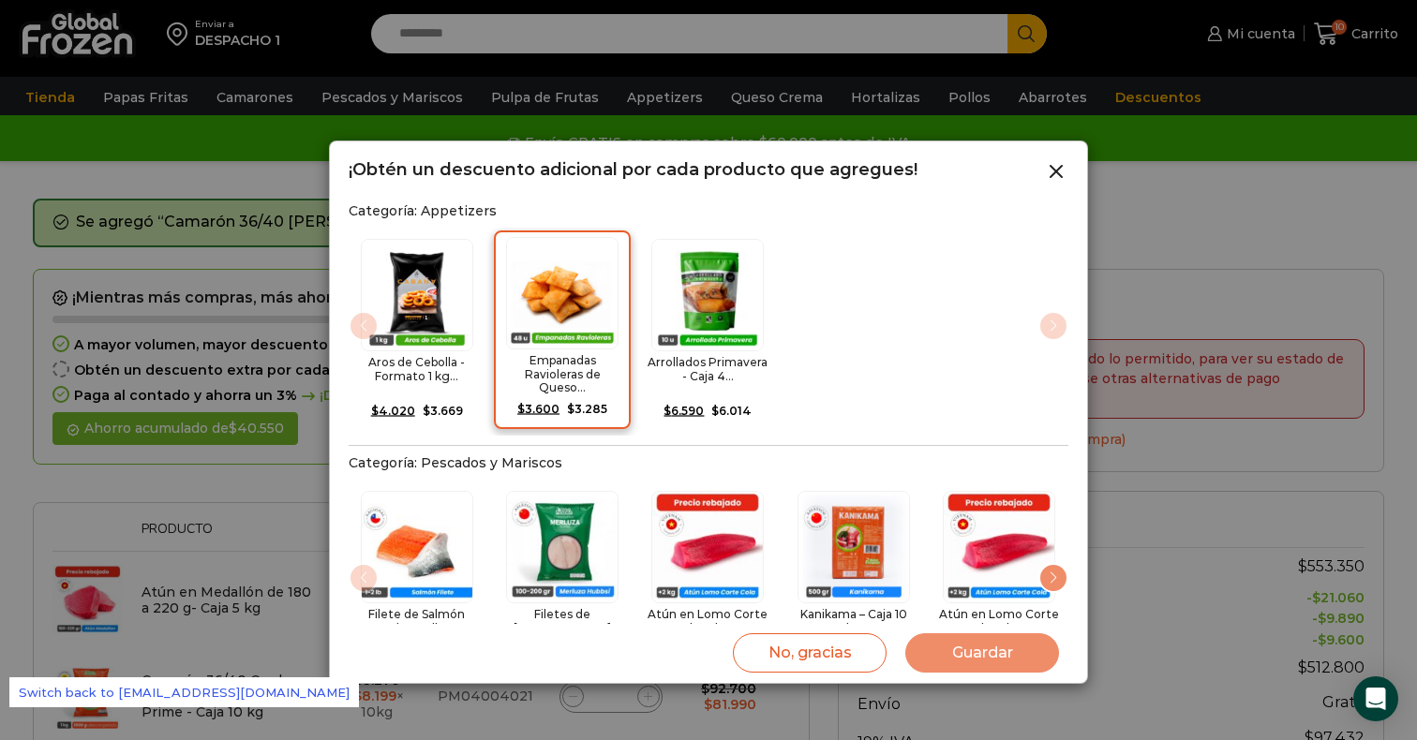
scroll to position [279, 0]
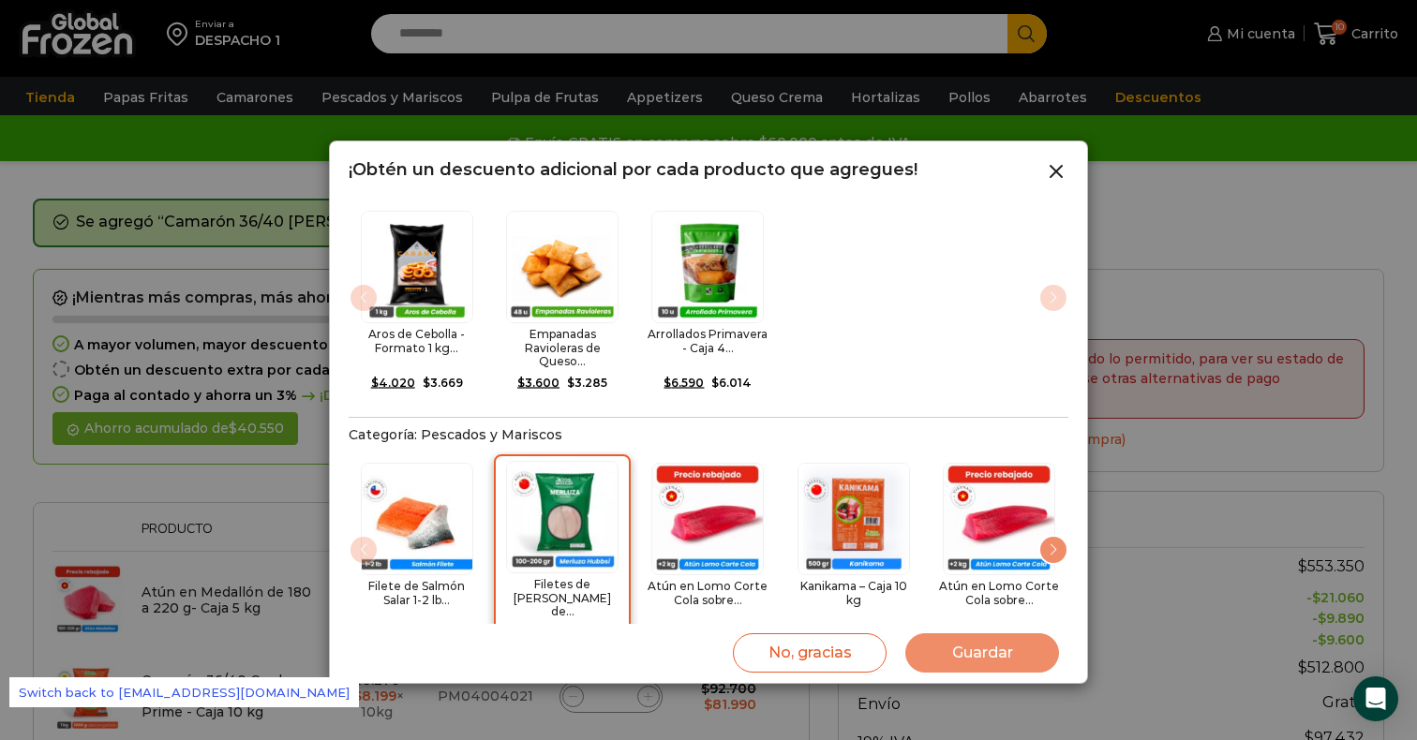
click at [554, 500] on img "2 / 18" at bounding box center [562, 517] width 112 height 112
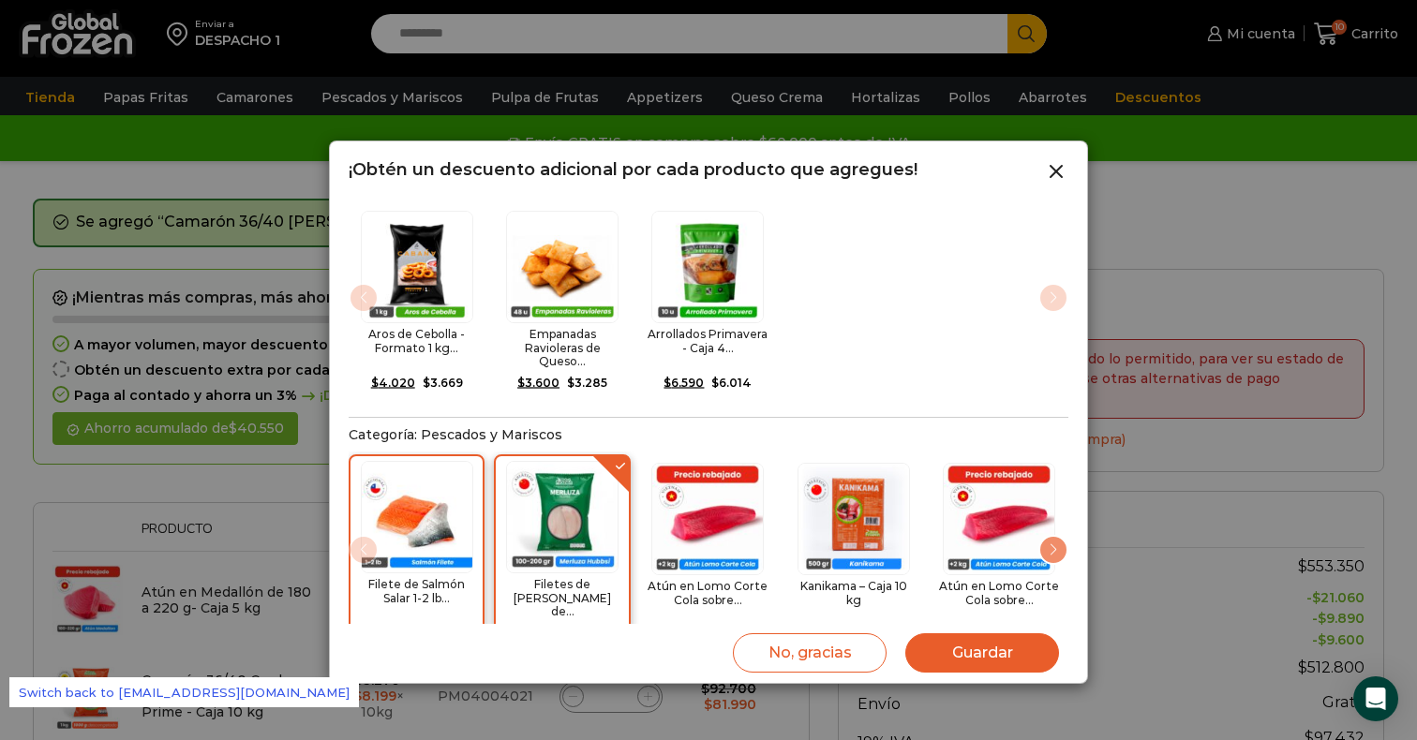
click at [446, 516] on img "1 / 18" at bounding box center [417, 517] width 112 height 112
click at [957, 649] on button "Guardar" at bounding box center [982, 653] width 154 height 39
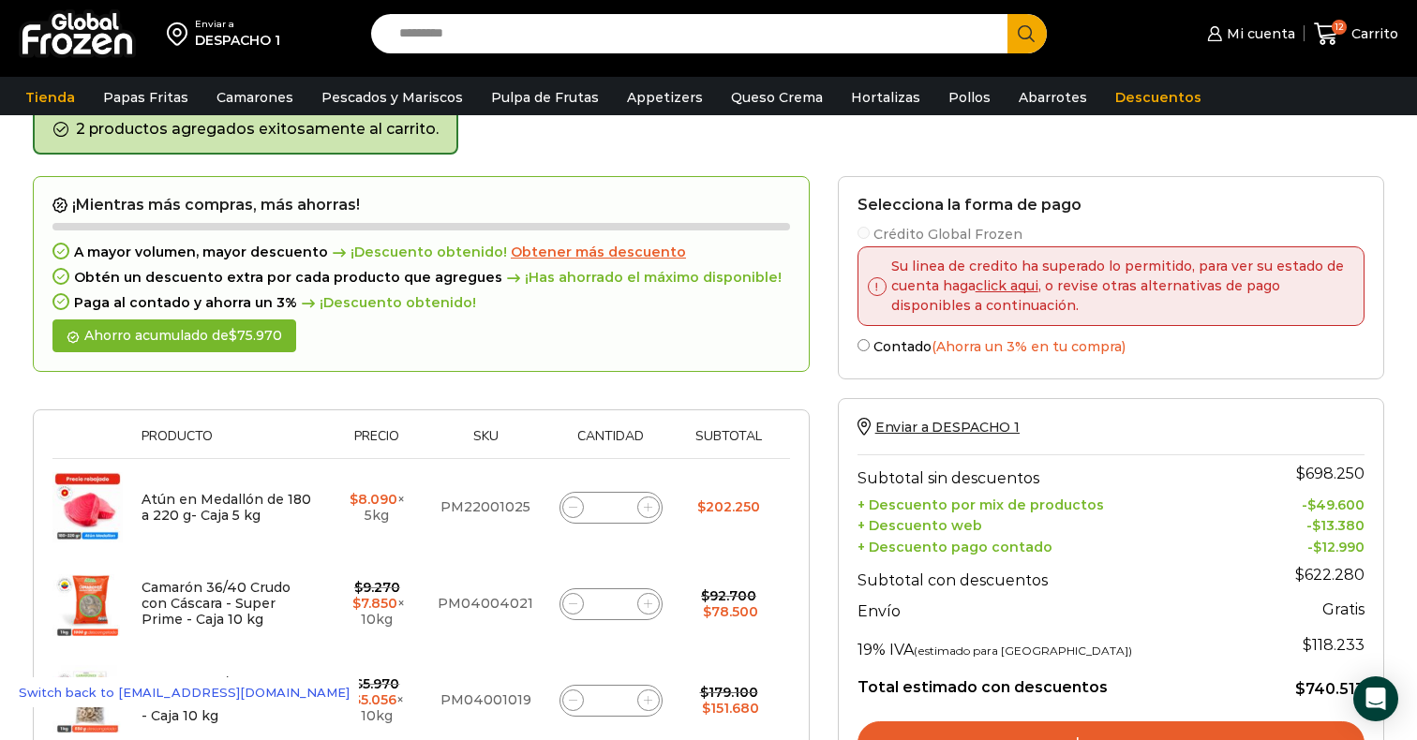
scroll to position [97, 0]
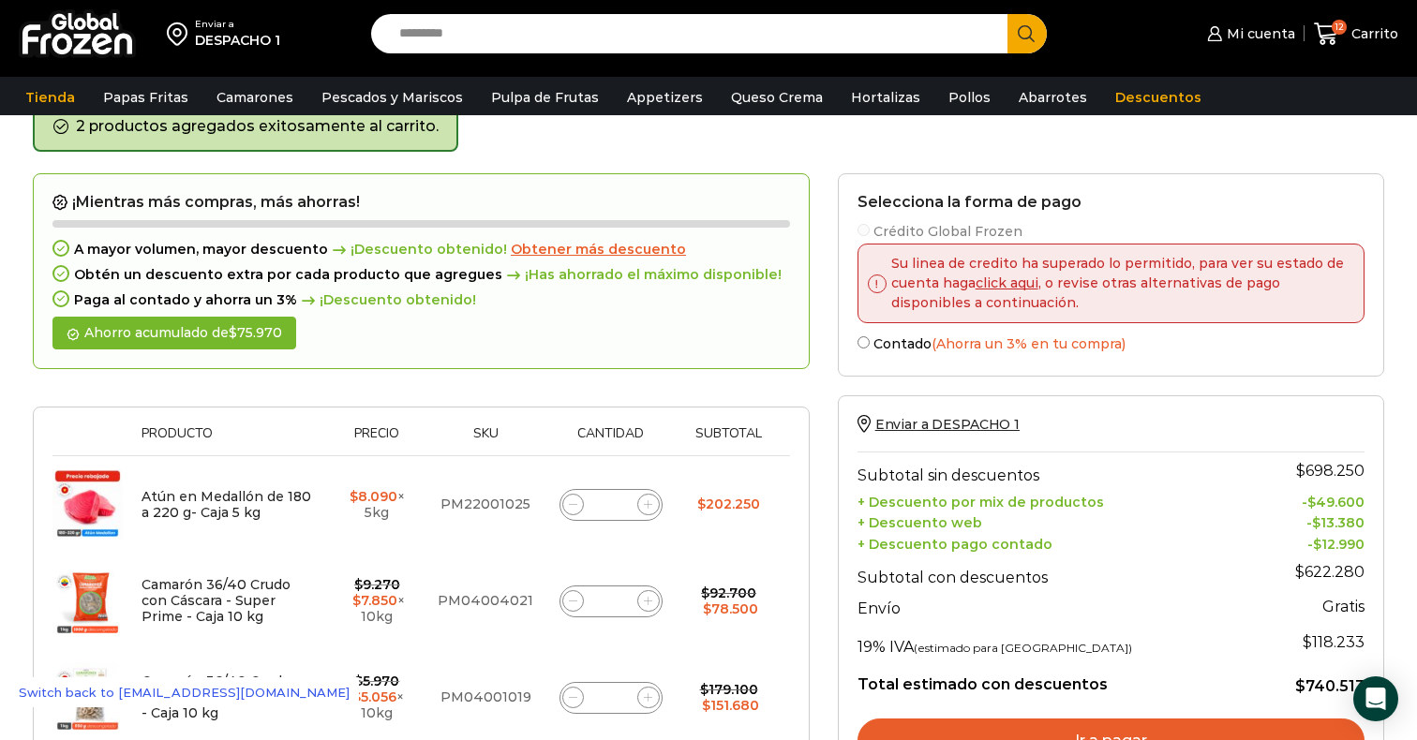
click at [650, 508] on icon at bounding box center [648, 504] width 8 height 8
type input "*"
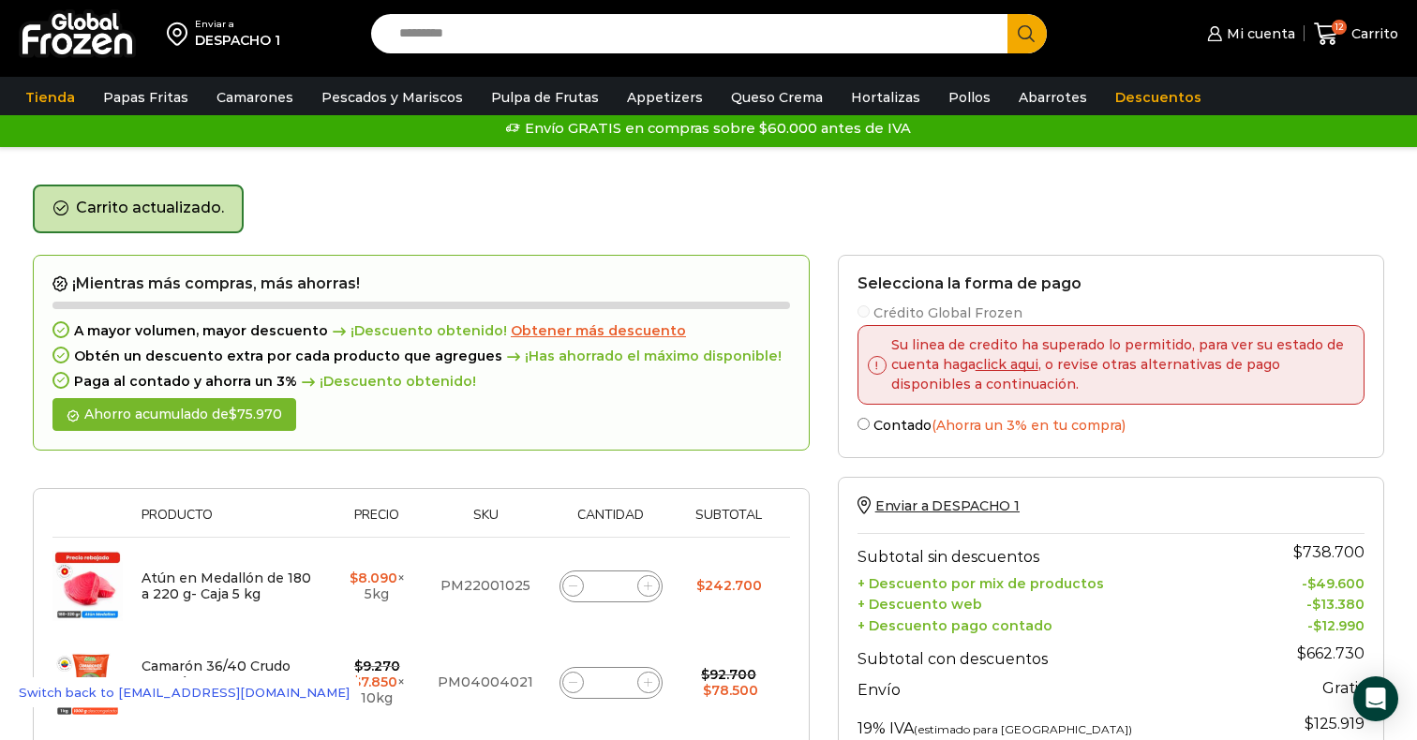
scroll to position [8, 0]
